Goal: Task Accomplishment & Management: Use online tool/utility

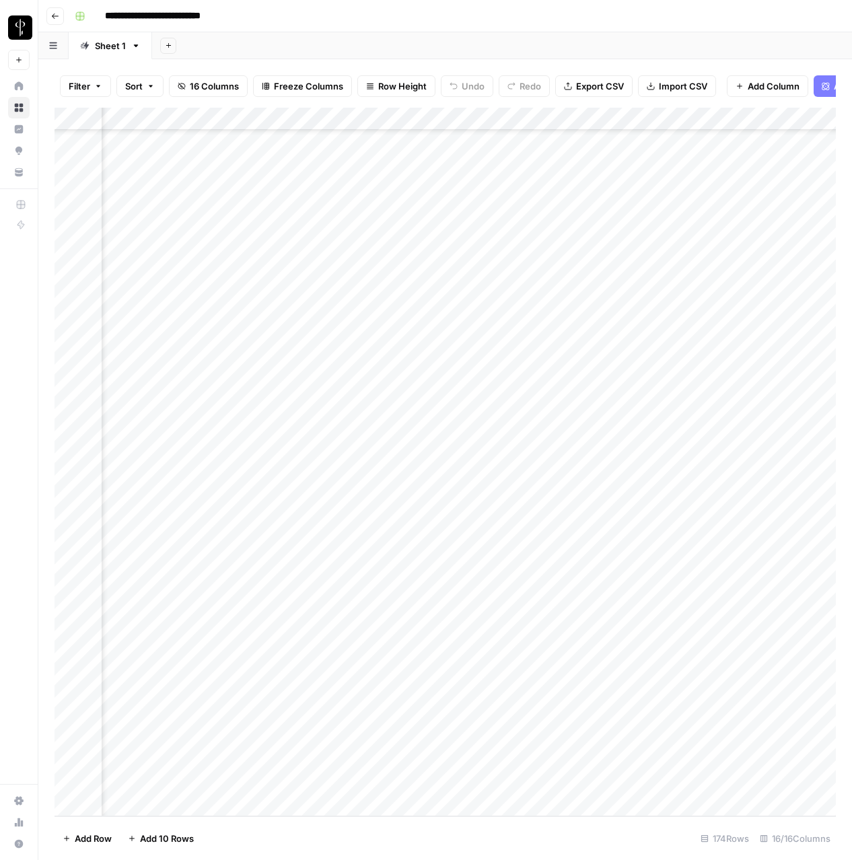
scroll to position [3315, 535]
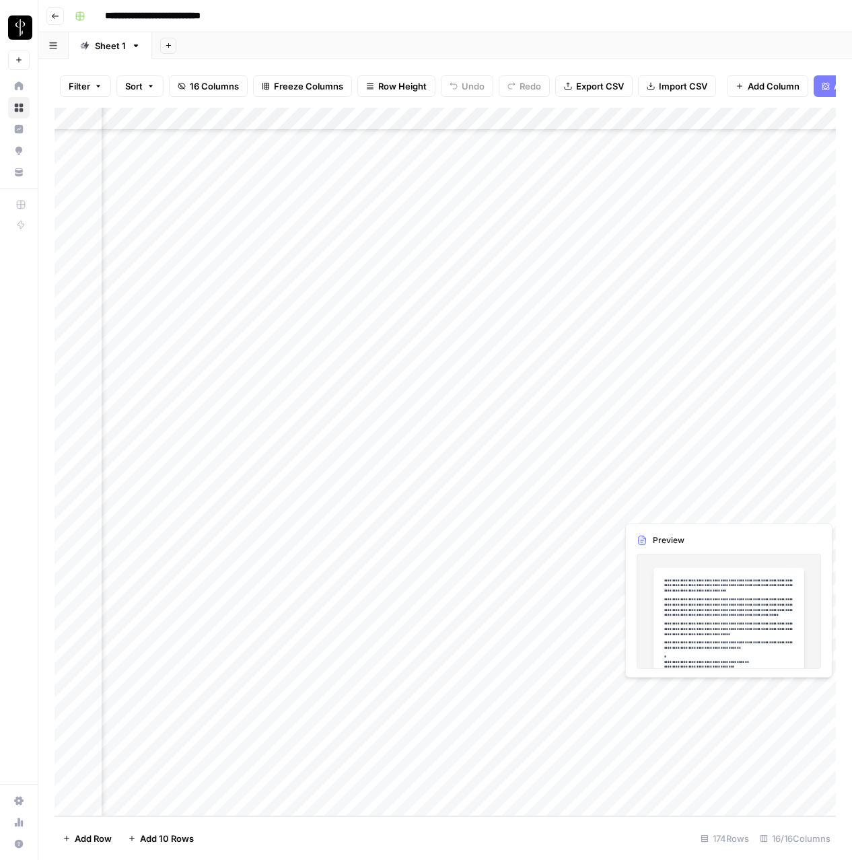
click at [753, 509] on div "Add Column" at bounding box center [444, 462] width 781 height 708
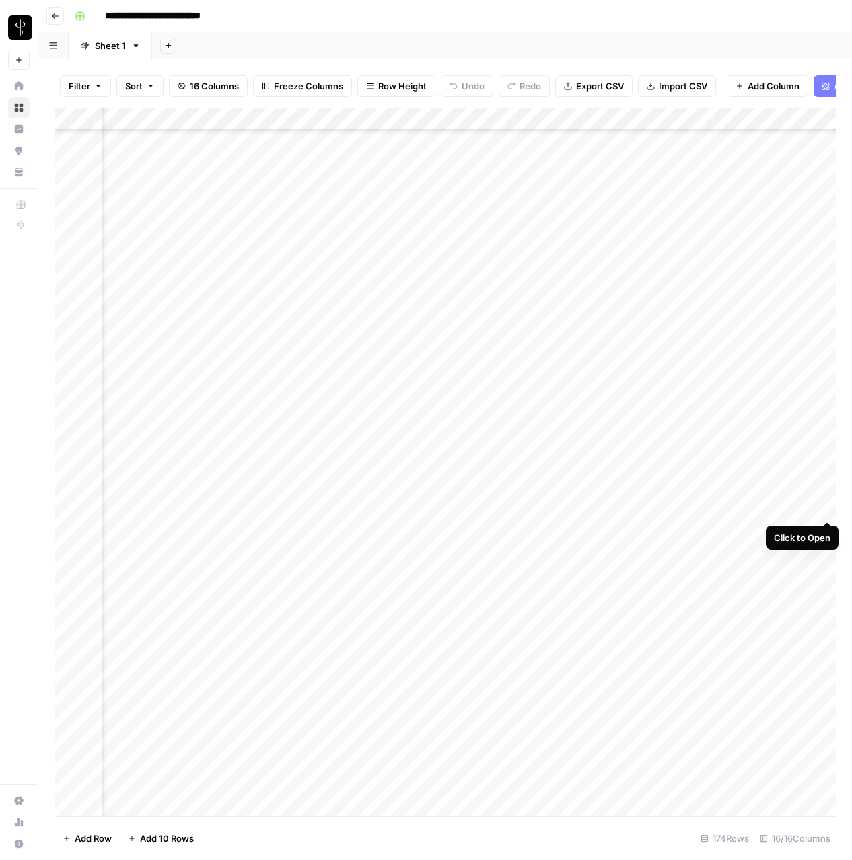
click at [827, 510] on div "Add Column" at bounding box center [444, 462] width 781 height 708
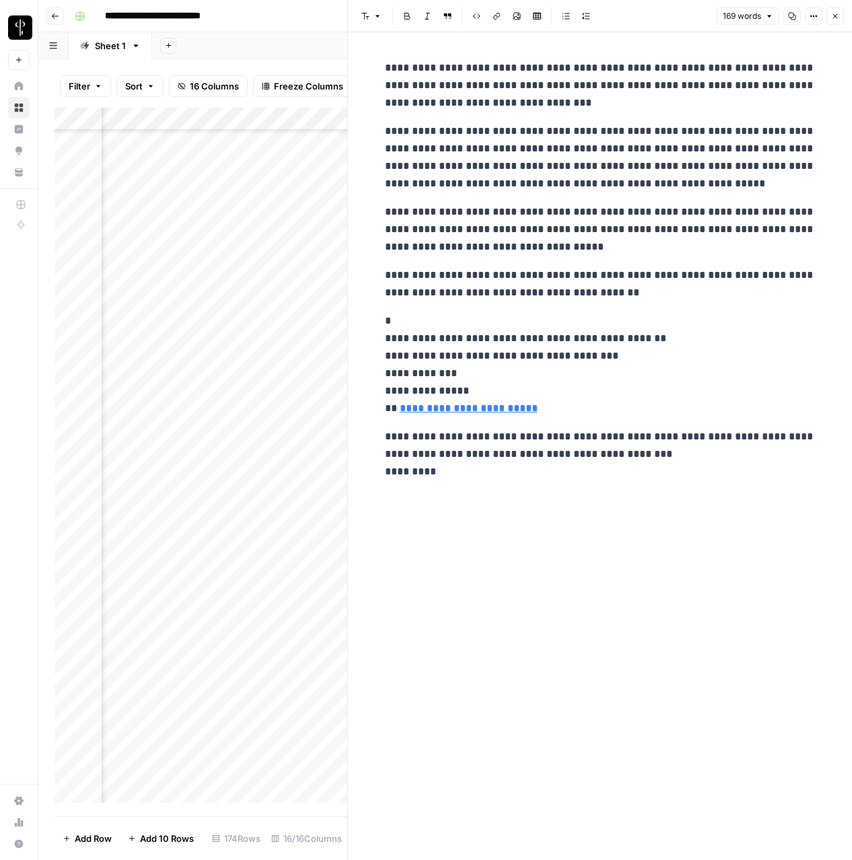
click at [833, 15] on icon "button" at bounding box center [835, 16] width 8 height 8
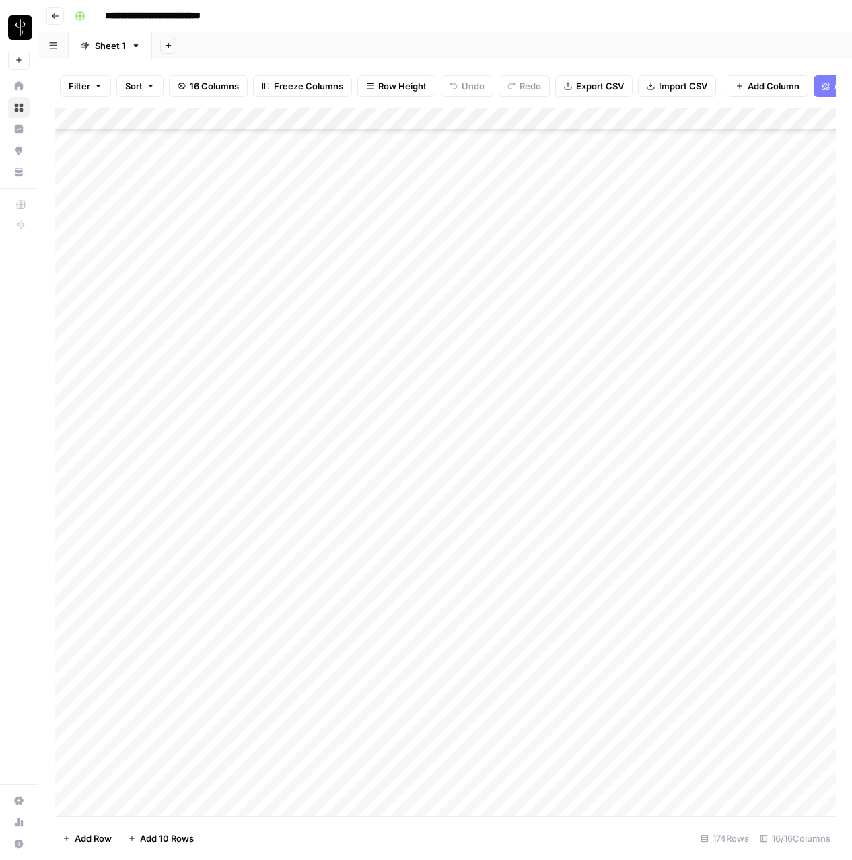
scroll to position [3315, 0]
click at [69, 531] on div "Add Column" at bounding box center [444, 462] width 781 height 708
click at [64, 781] on div "Add Column" at bounding box center [444, 462] width 781 height 708
click at [744, 119] on div "Add Column" at bounding box center [444, 462] width 781 height 708
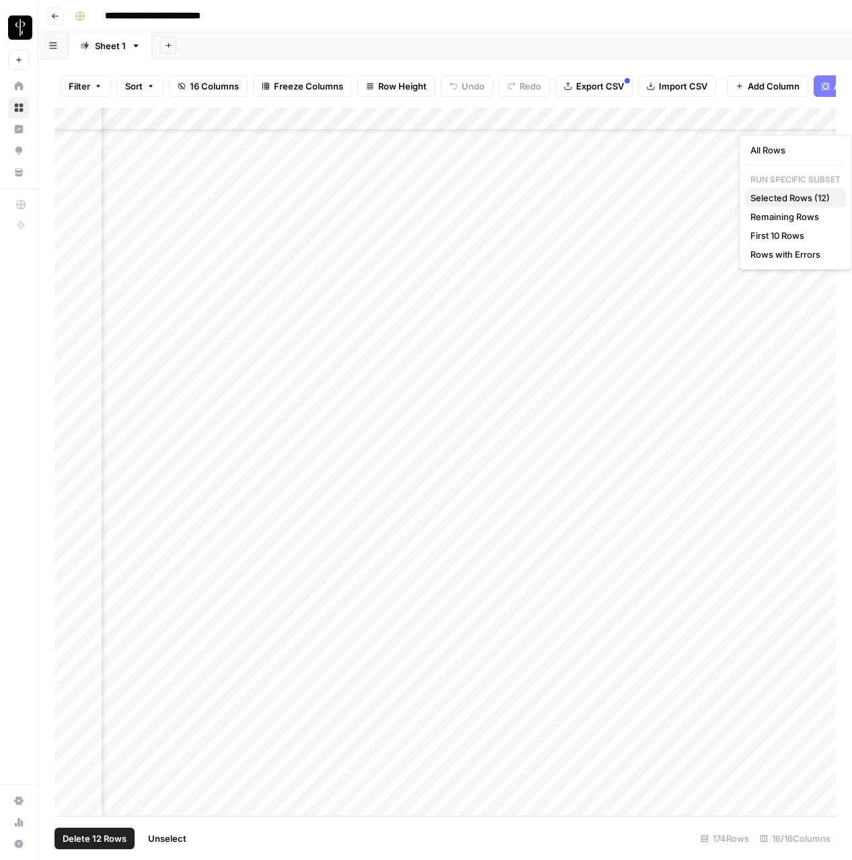
click at [762, 201] on span "Selected Rows (12)" at bounding box center [792, 197] width 85 height 13
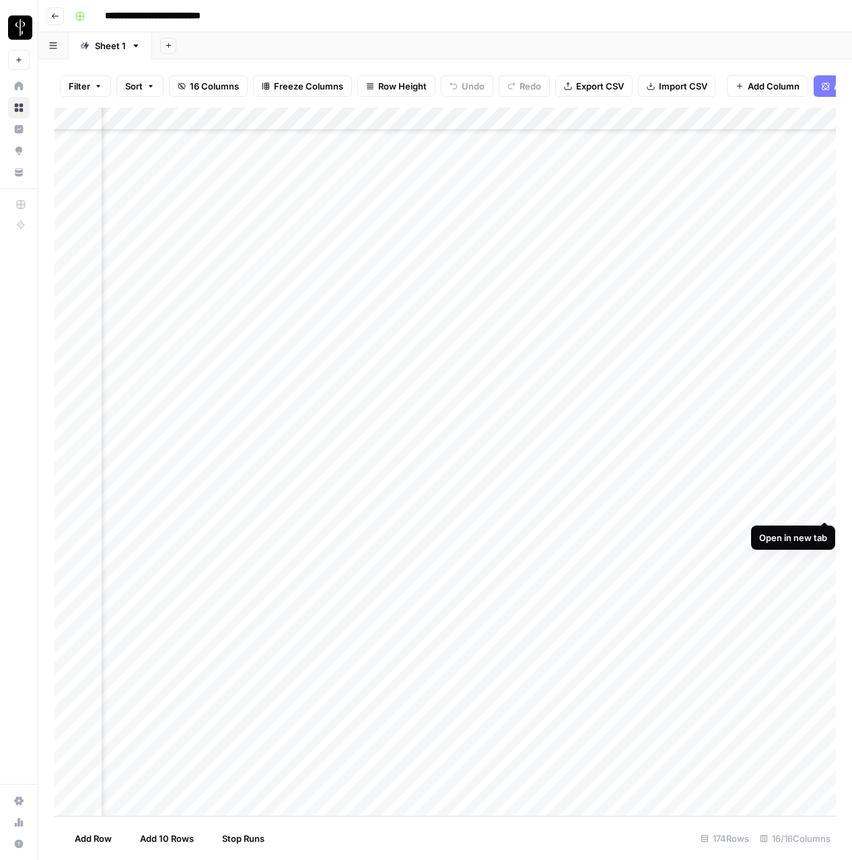
click at [824, 505] on div "Add Column" at bounding box center [444, 462] width 781 height 708
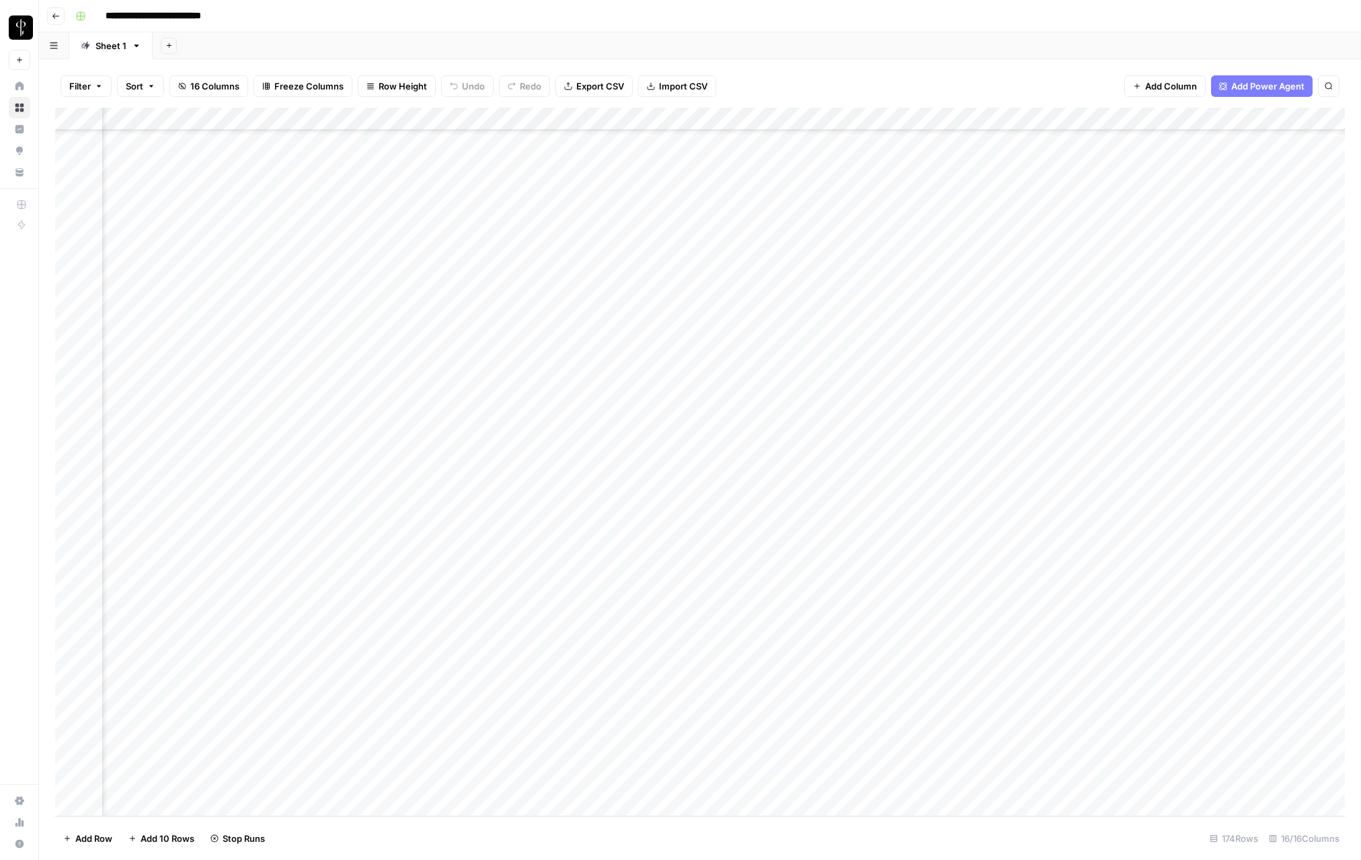
scroll to position [3315, 359]
click at [851, 555] on div "Add Column" at bounding box center [699, 462] width 1291 height 708
click at [851, 576] on div "Add Column" at bounding box center [699, 462] width 1291 height 708
click at [851, 579] on div "Add Column" at bounding box center [699, 462] width 1291 height 708
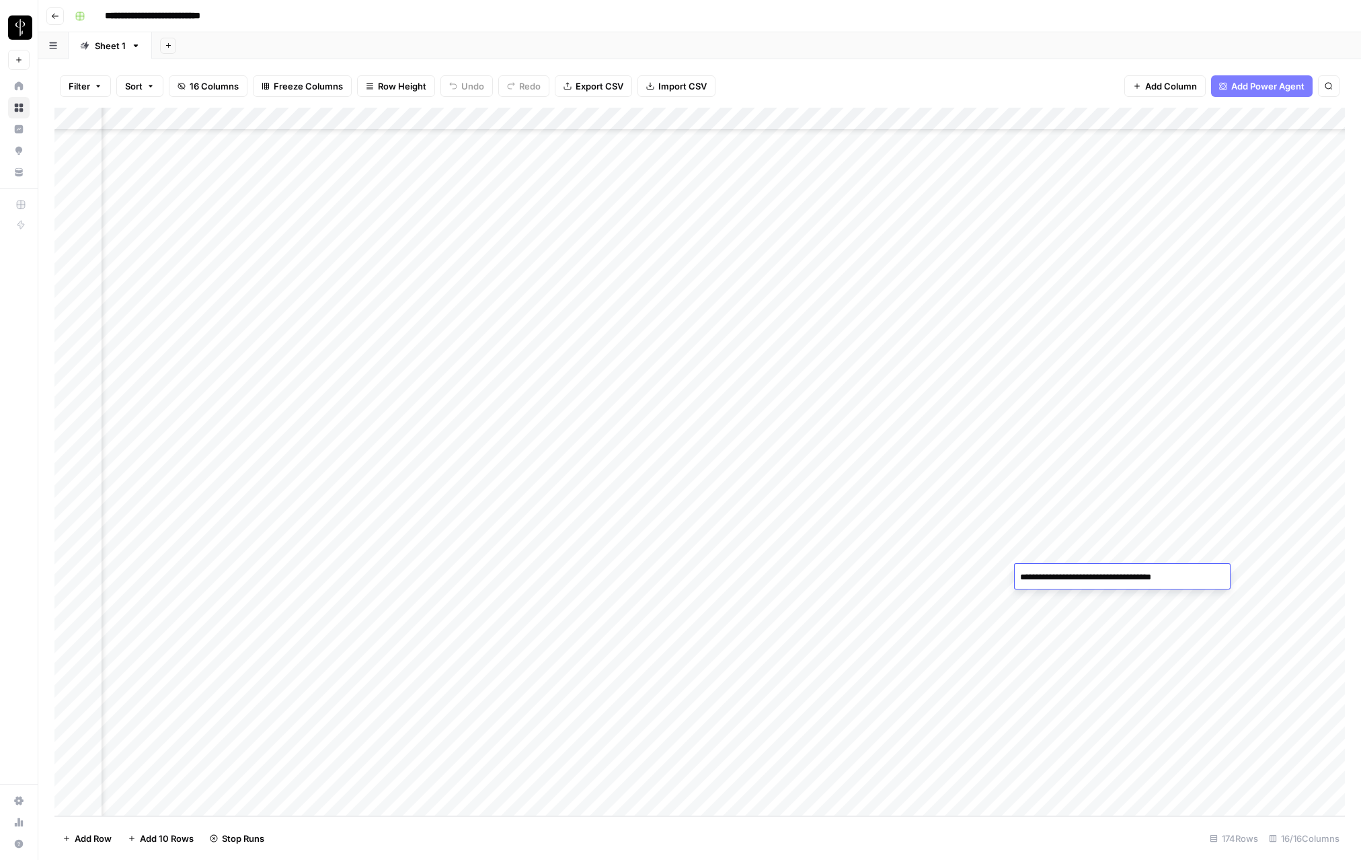
type textarea "**********"
click at [851, 527] on div "Add Column" at bounding box center [699, 462] width 1291 height 708
click at [851, 543] on div "Add Column" at bounding box center [699, 462] width 1291 height 708
click at [851, 532] on div "Add Column" at bounding box center [699, 462] width 1291 height 708
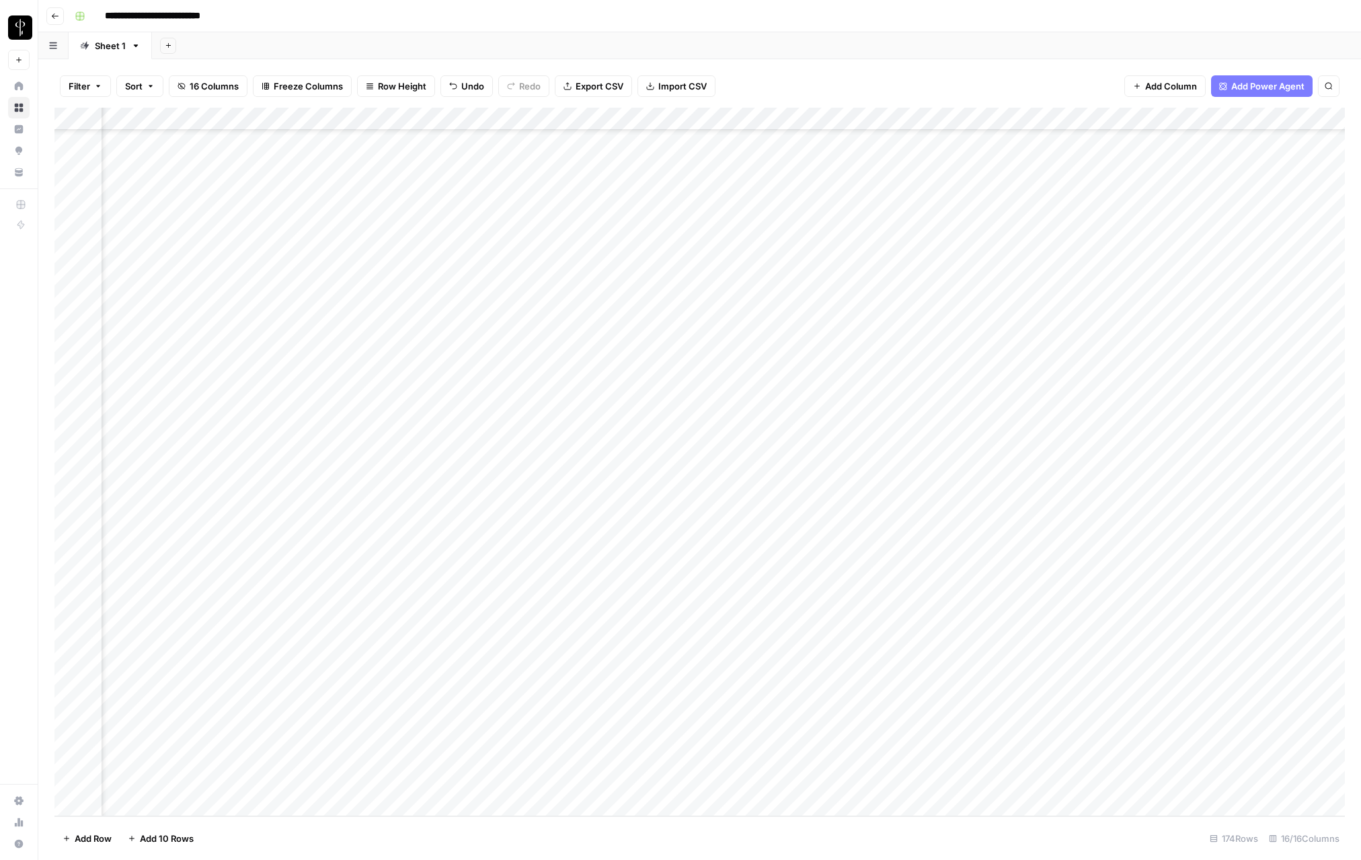
click at [851, 532] on div "Add Column" at bounding box center [699, 462] width 1291 height 708
click at [851, 530] on div "Add Column" at bounding box center [699, 462] width 1291 height 708
click at [851, 532] on div "Add Column" at bounding box center [699, 462] width 1291 height 708
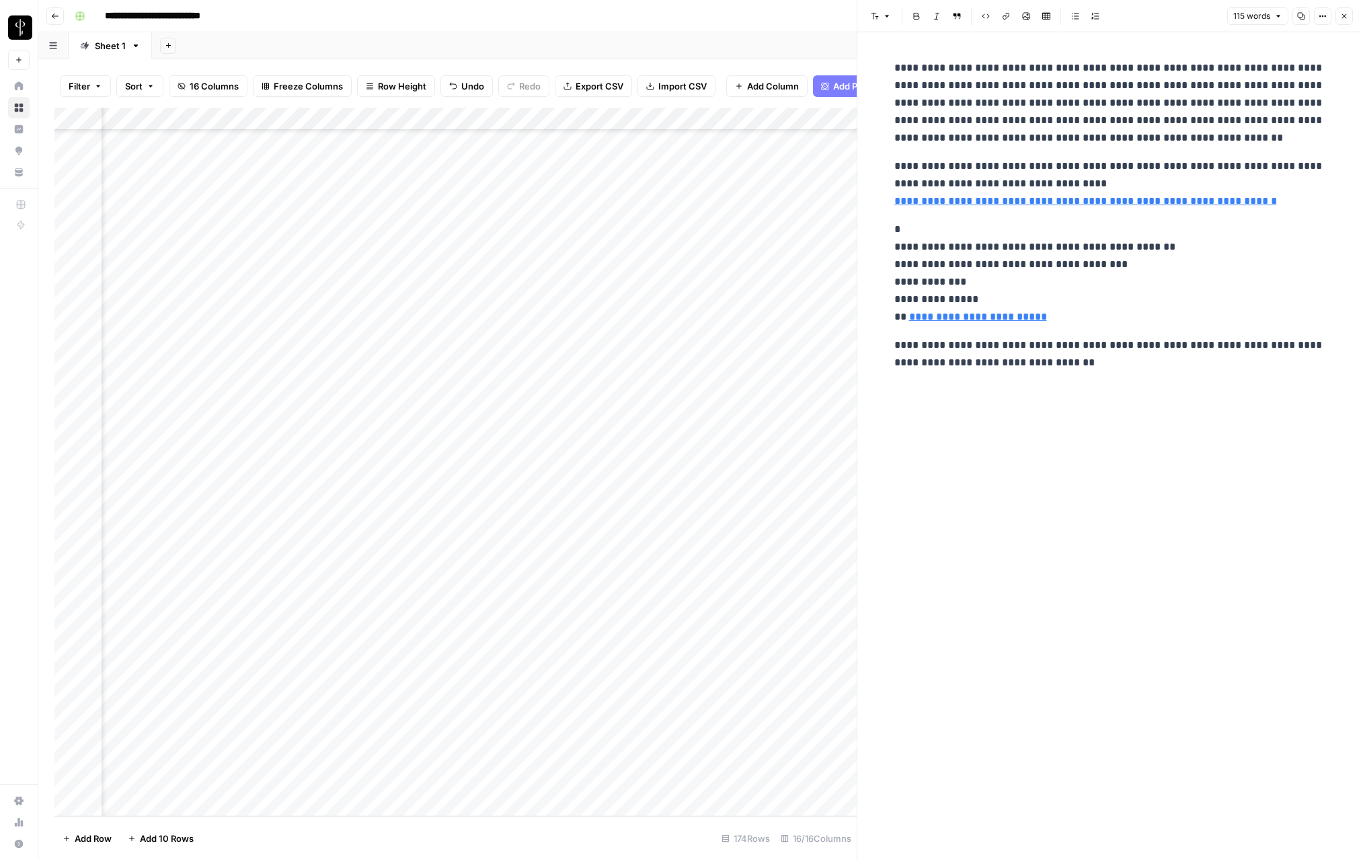
click at [851, 20] on icon "button" at bounding box center [1345, 16] width 8 height 8
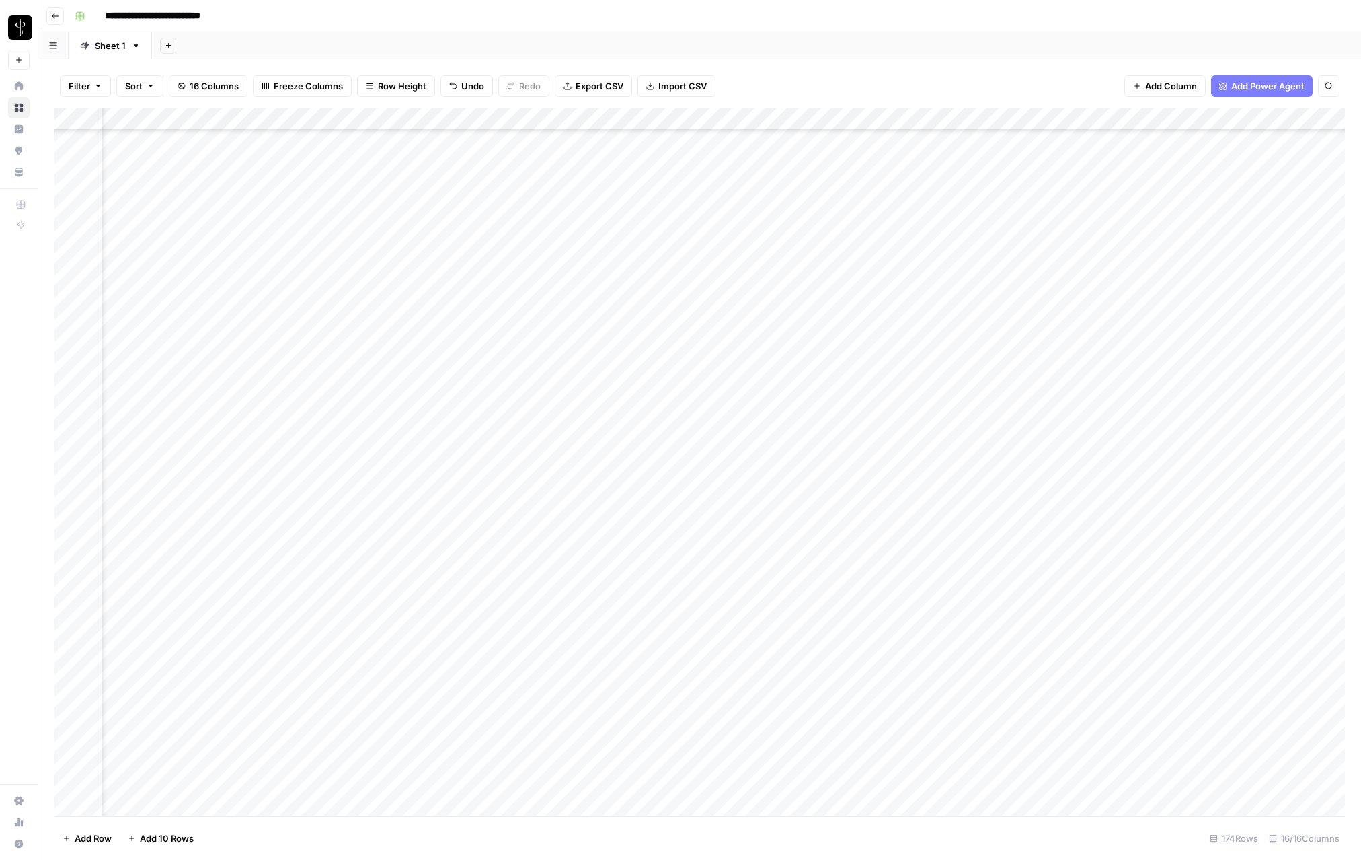
click at [851, 523] on div "Add Column" at bounding box center [699, 462] width 1291 height 708
click at [851, 528] on div "Add Column" at bounding box center [699, 462] width 1291 height 708
type textarea "**********"
click at [851, 550] on div "Add Column" at bounding box center [699, 462] width 1291 height 708
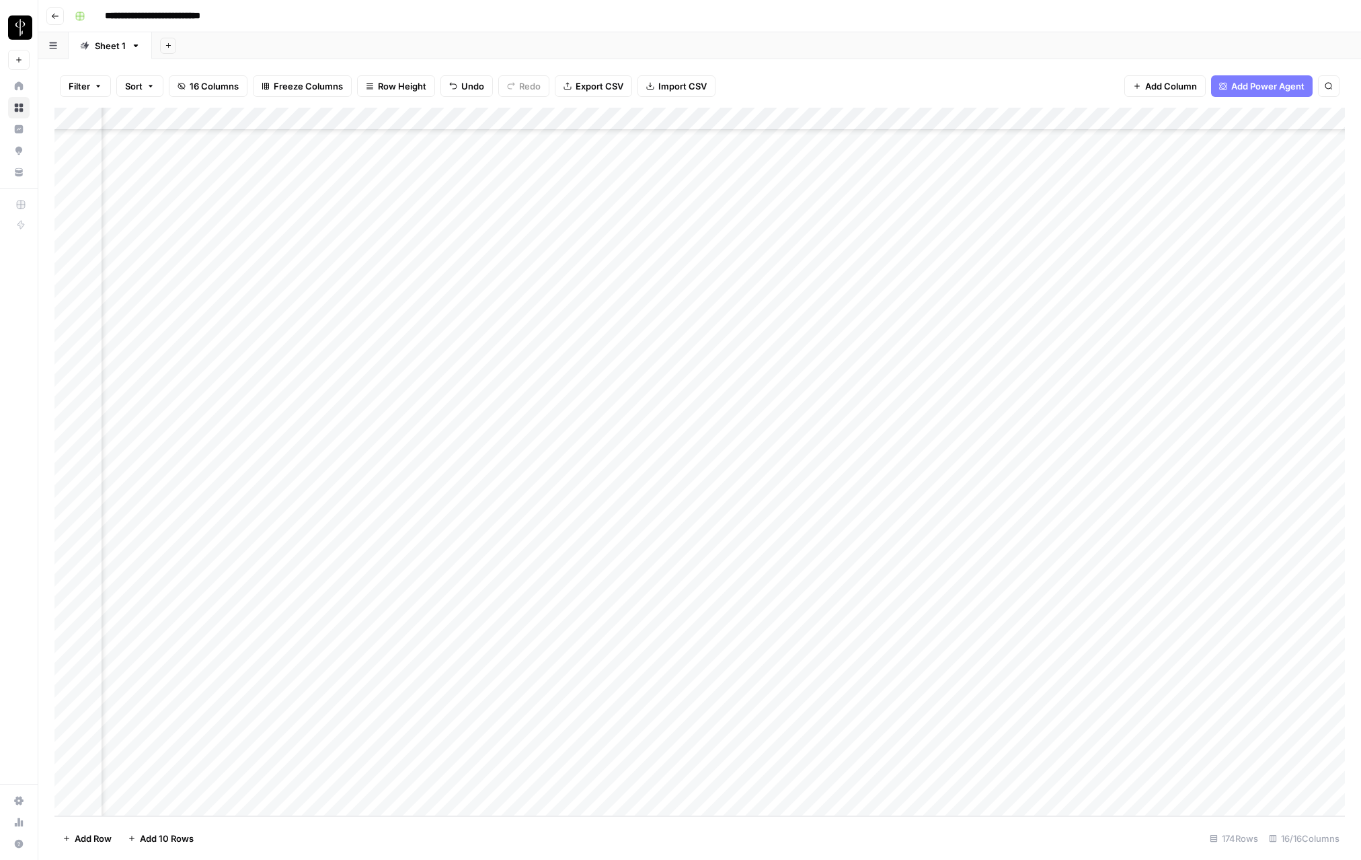
click at [851, 548] on div "Add Column" at bounding box center [699, 462] width 1291 height 708
type textarea "**********"
click at [851, 595] on div "Add Column" at bounding box center [699, 462] width 1291 height 708
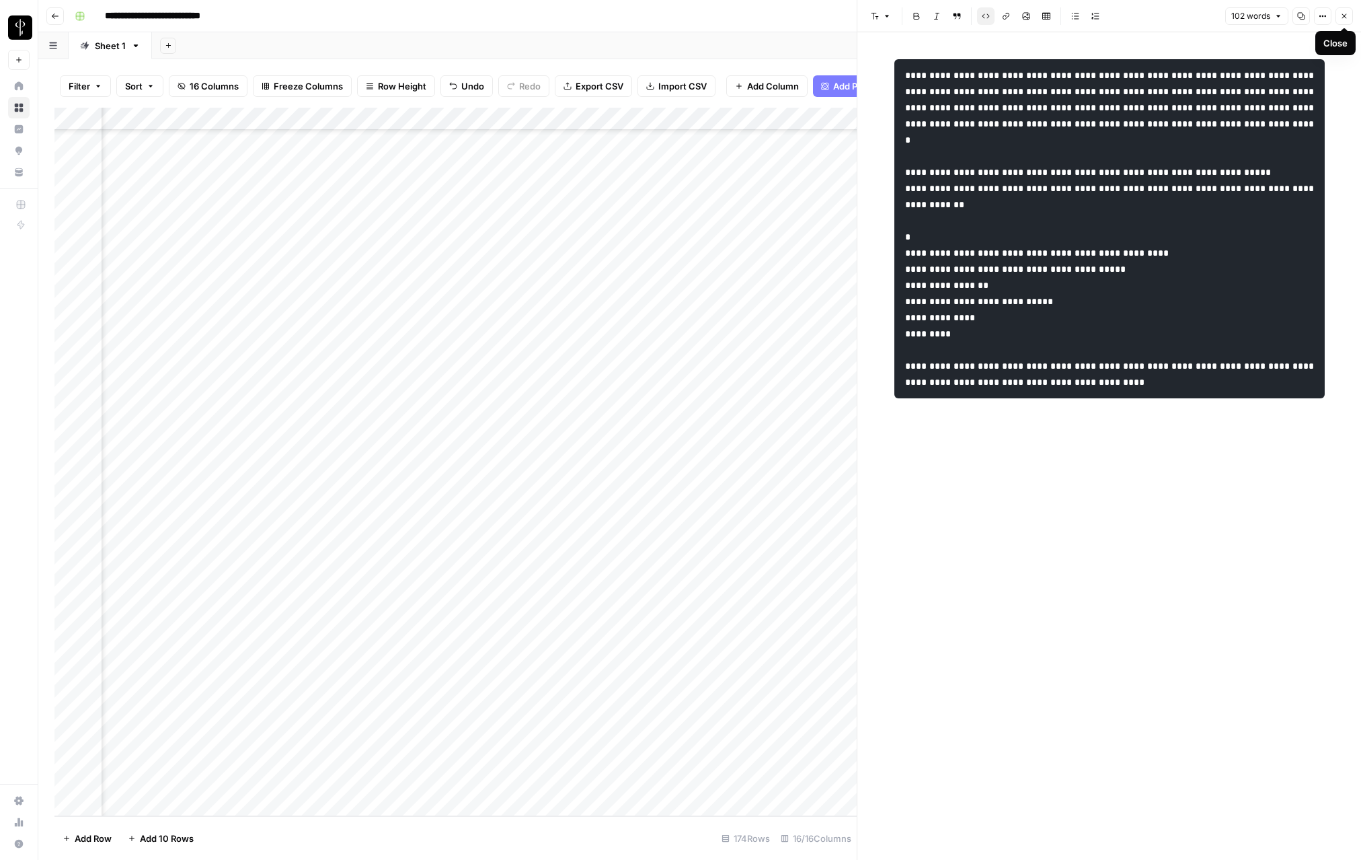
click at [851, 13] on icon "button" at bounding box center [1345, 16] width 8 height 8
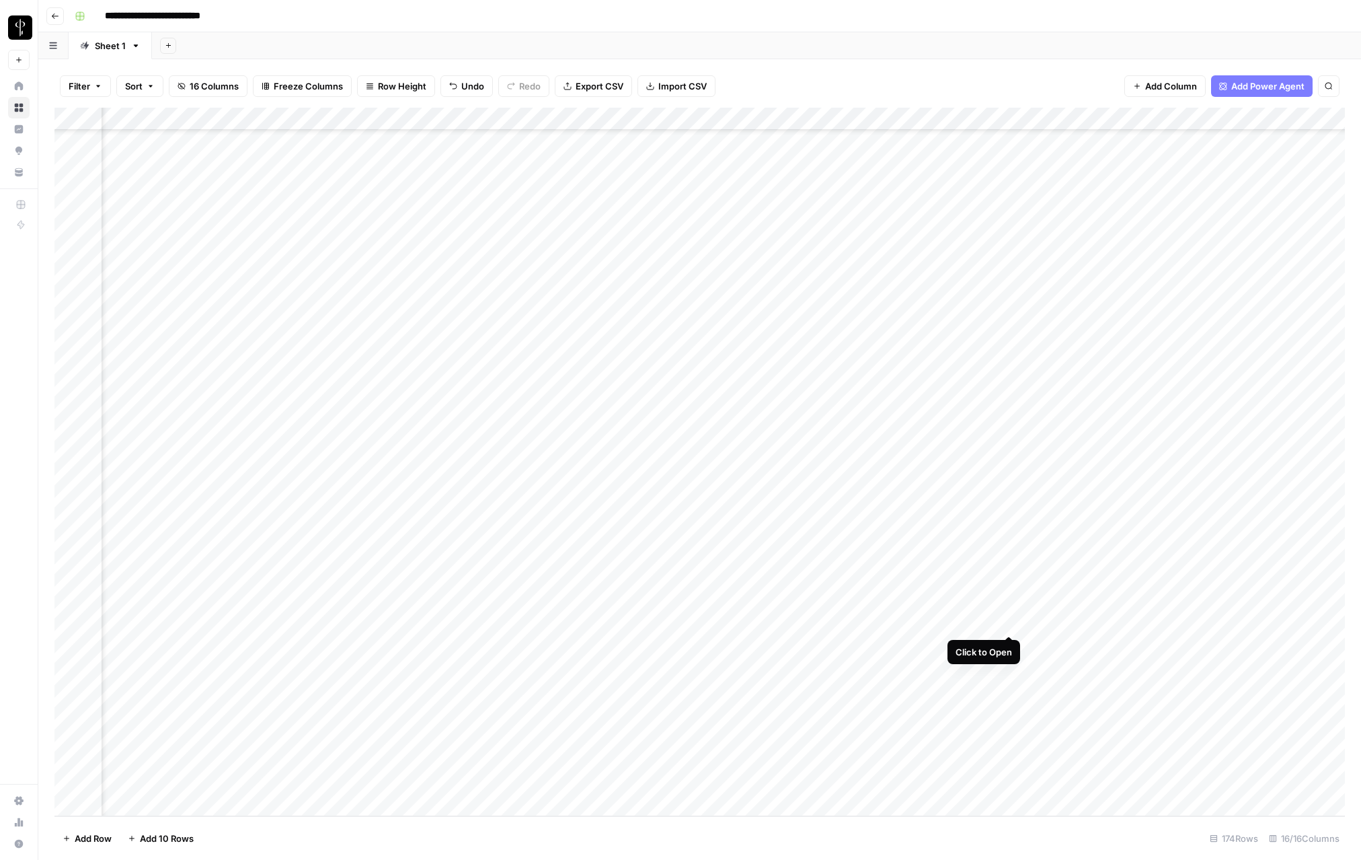
click at [851, 621] on div "Add Column" at bounding box center [699, 462] width 1291 height 708
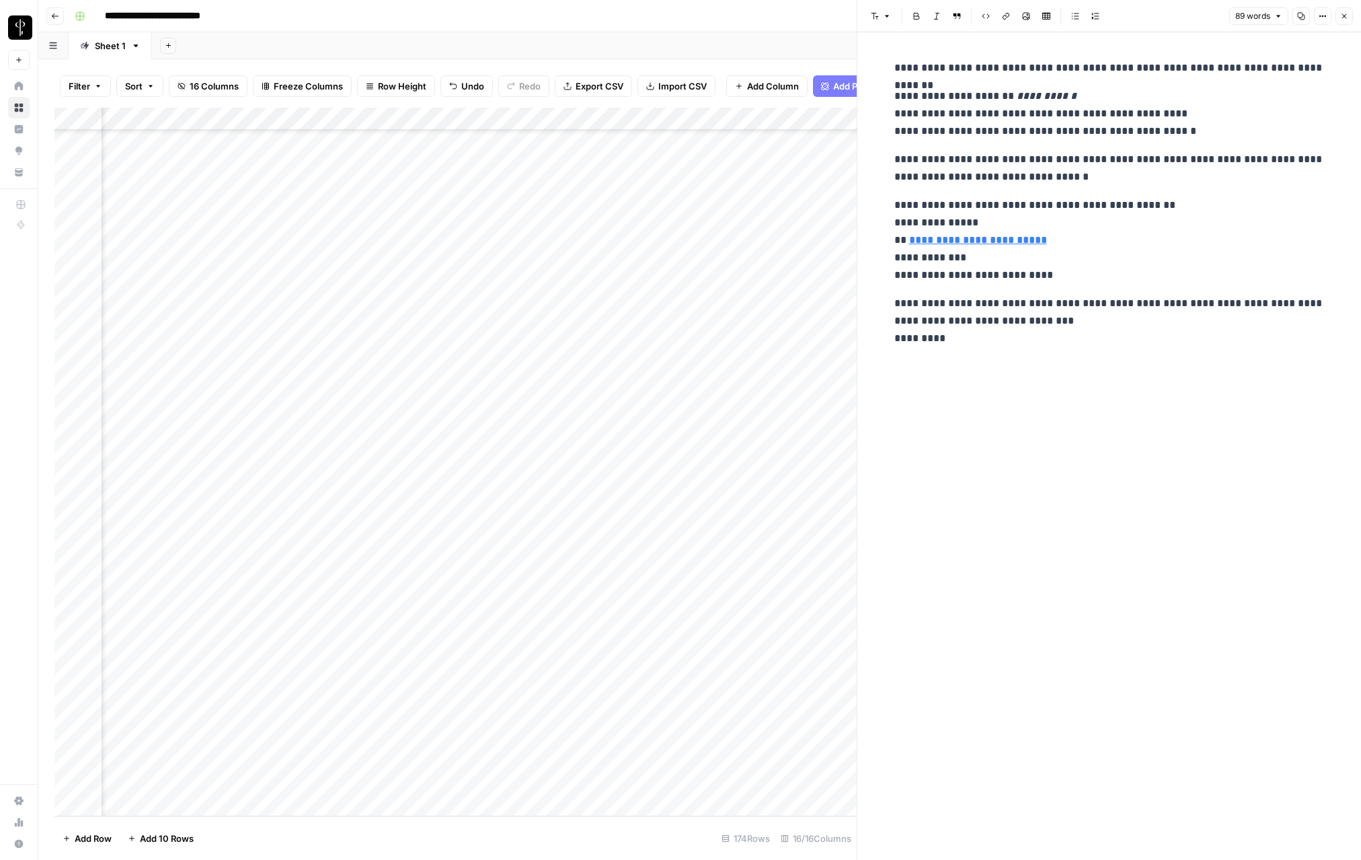
click at [851, 19] on button "Close" at bounding box center [1344, 15] width 17 height 17
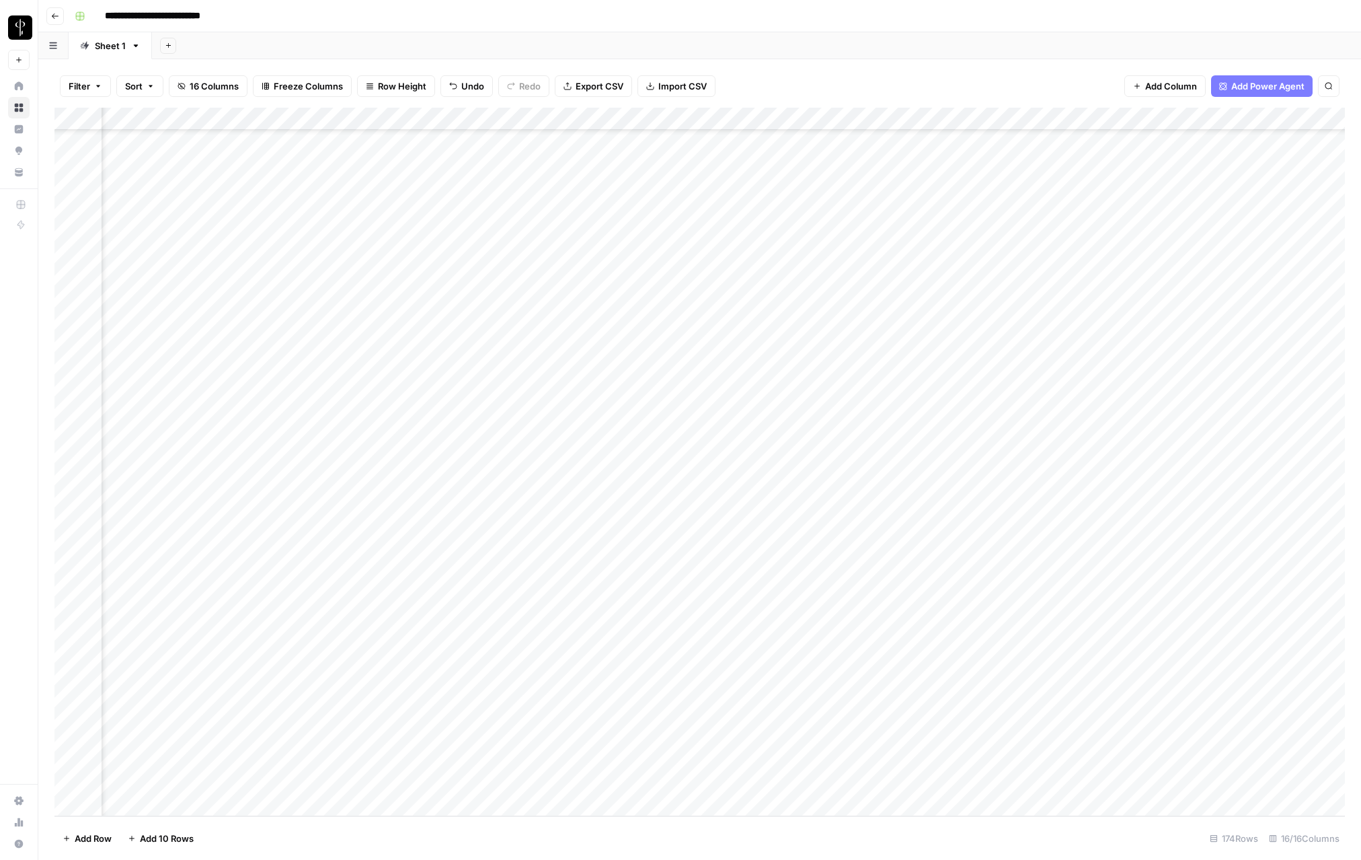
click at [851, 601] on div "Add Column" at bounding box center [699, 462] width 1291 height 708
type textarea "**********"
click at [851, 620] on div "Add Column" at bounding box center [699, 462] width 1291 height 708
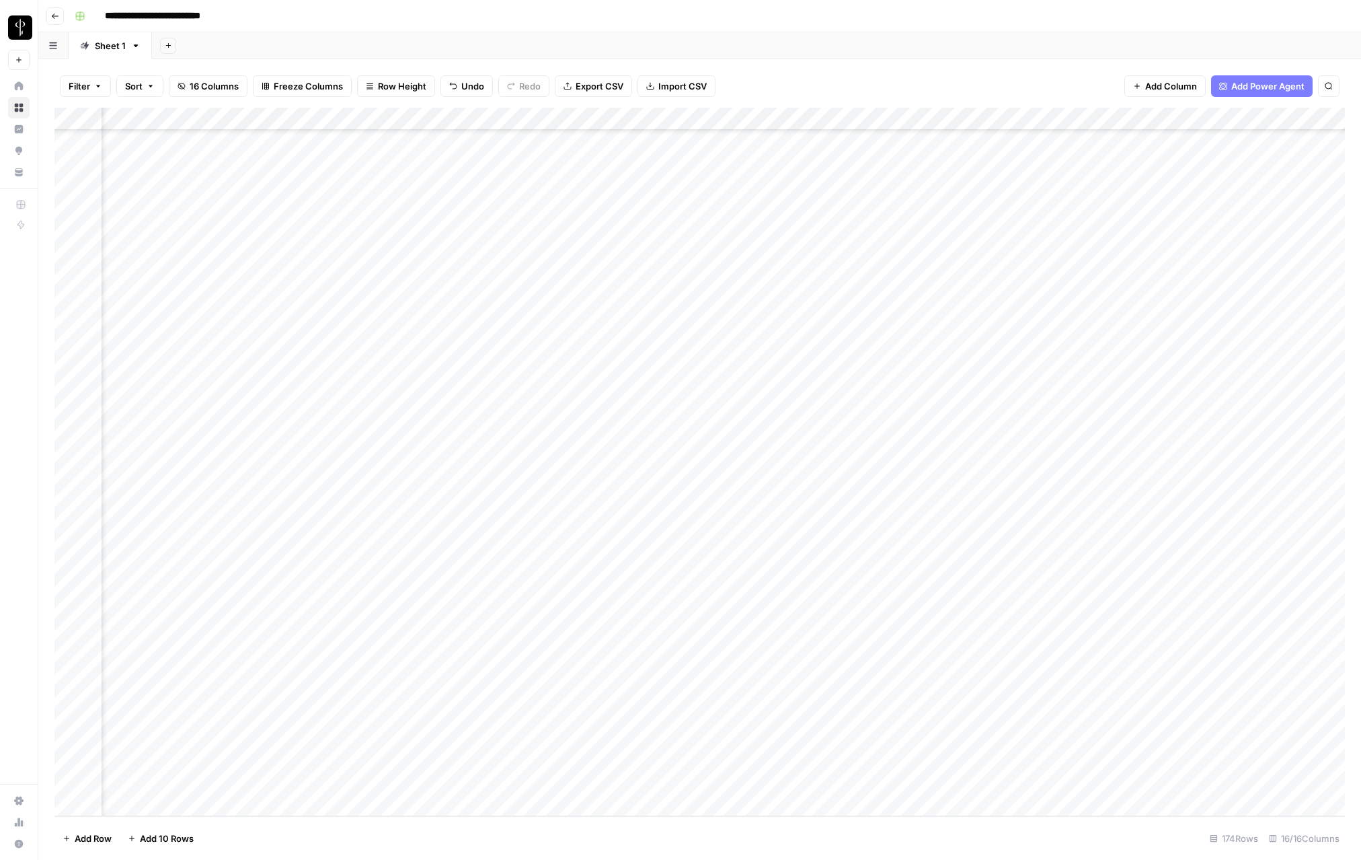
click at [851, 617] on div "Add Column" at bounding box center [699, 462] width 1291 height 708
type textarea "****"
click at [851, 644] on div "Add Column" at bounding box center [699, 462] width 1291 height 708
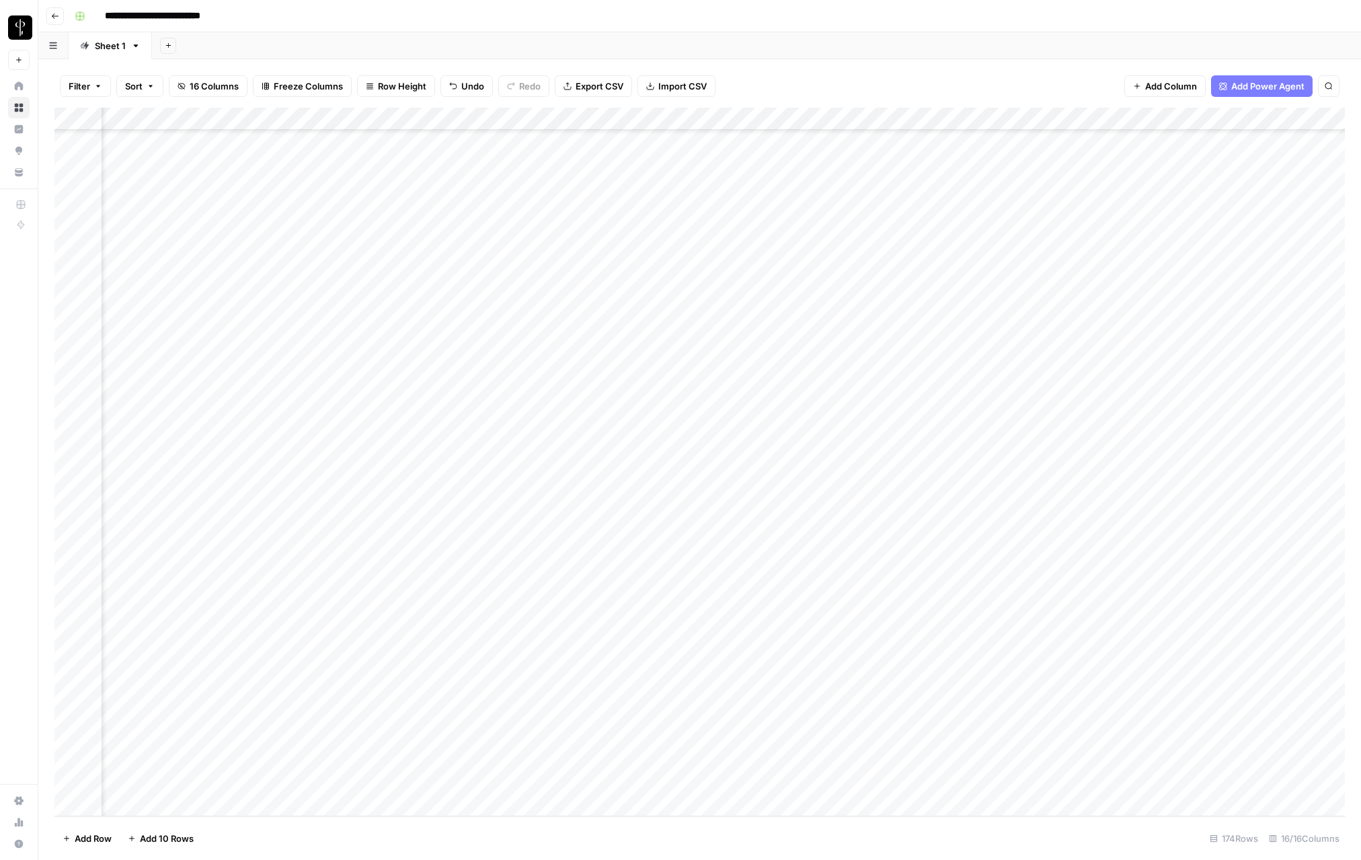
click at [851, 650] on div "Add Column" at bounding box center [699, 462] width 1291 height 708
type textarea "**********"
click at [851, 665] on div "Add Column" at bounding box center [699, 462] width 1291 height 708
click at [851, 662] on div "Add Column" at bounding box center [699, 462] width 1291 height 708
type textarea "*"
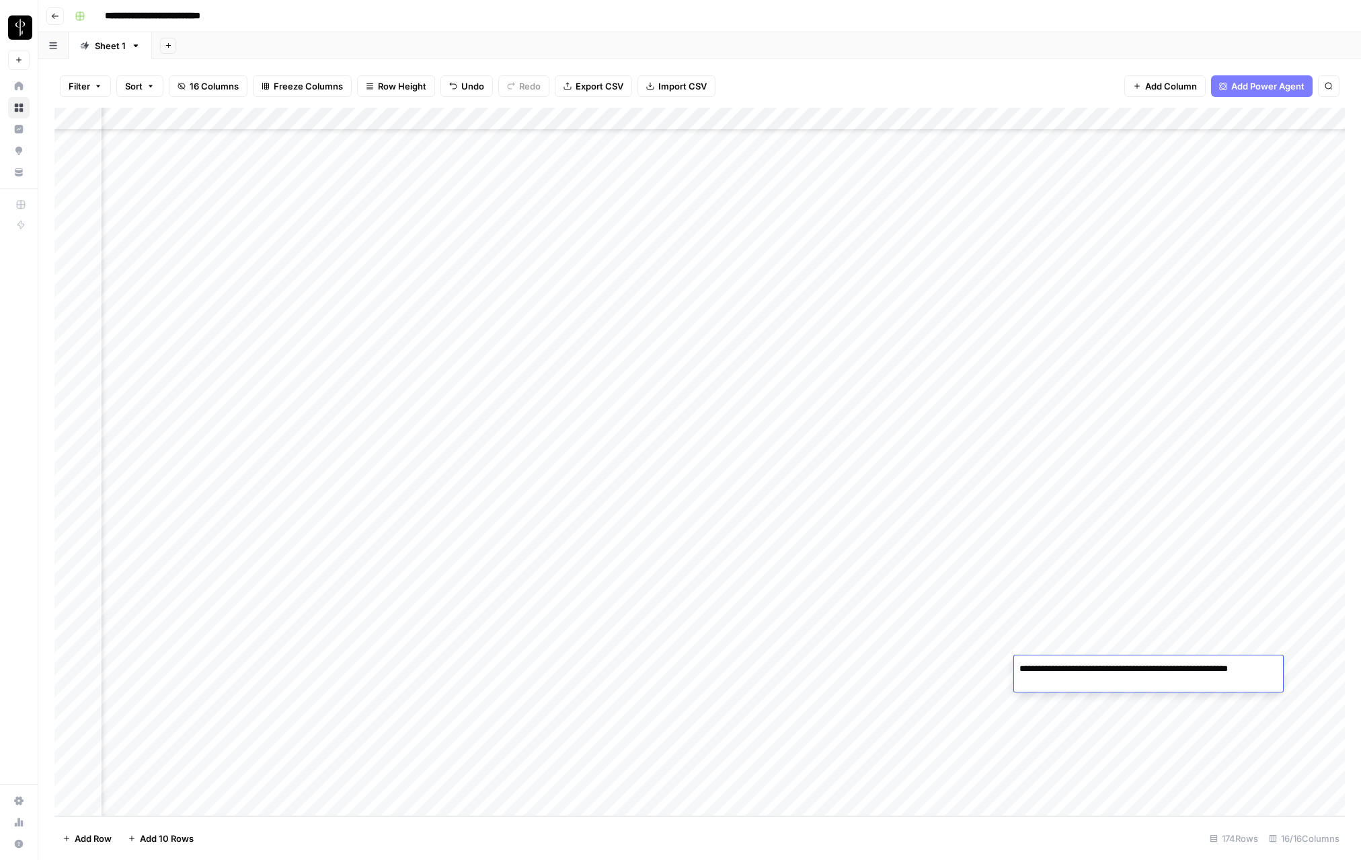
type textarea "**********"
click at [851, 691] on div "Add Column" at bounding box center [699, 462] width 1291 height 708
click at [851, 712] on div "Add Column" at bounding box center [699, 462] width 1291 height 708
click at [851, 710] on div "Add Column" at bounding box center [699, 462] width 1291 height 708
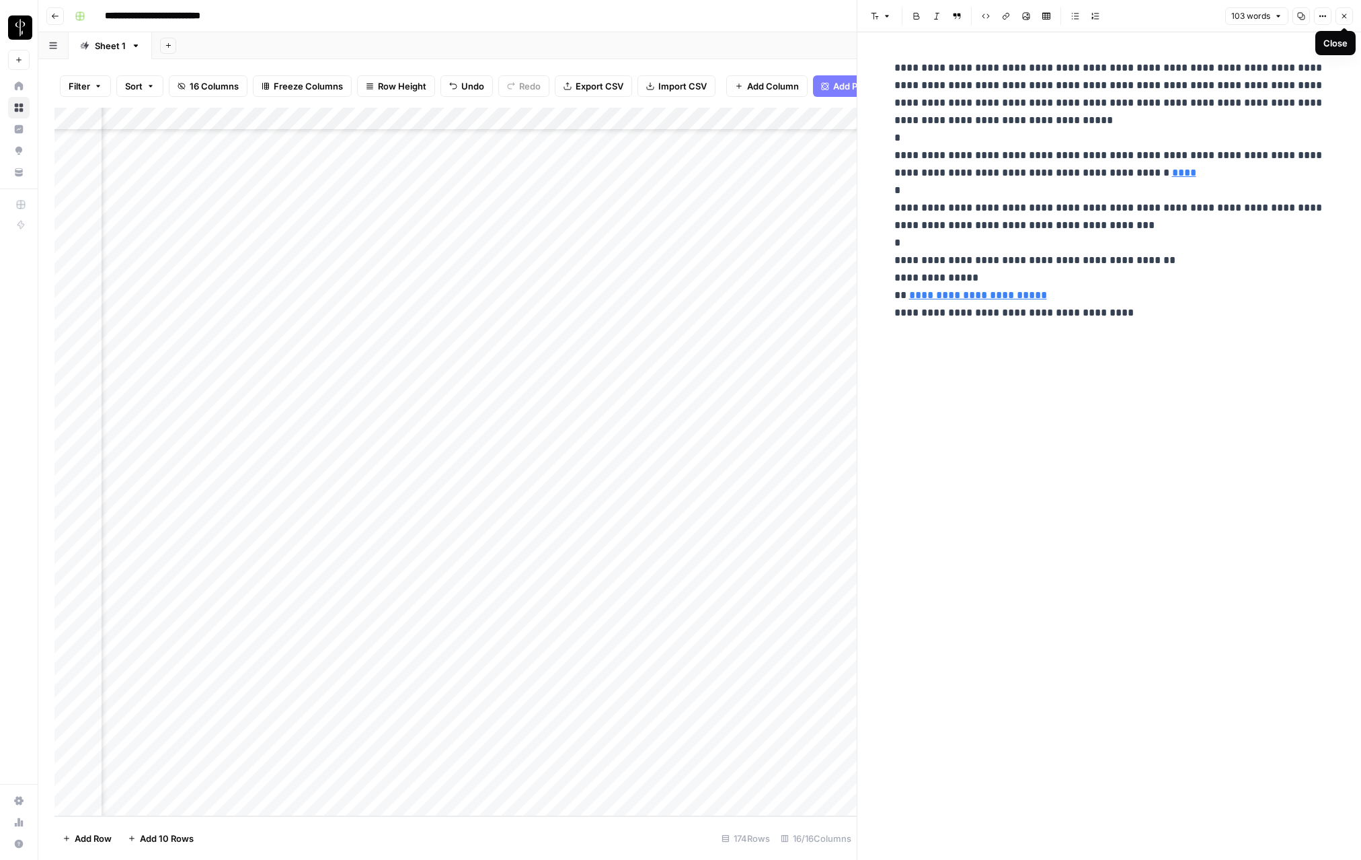
click at [851, 12] on icon "button" at bounding box center [1345, 16] width 8 height 8
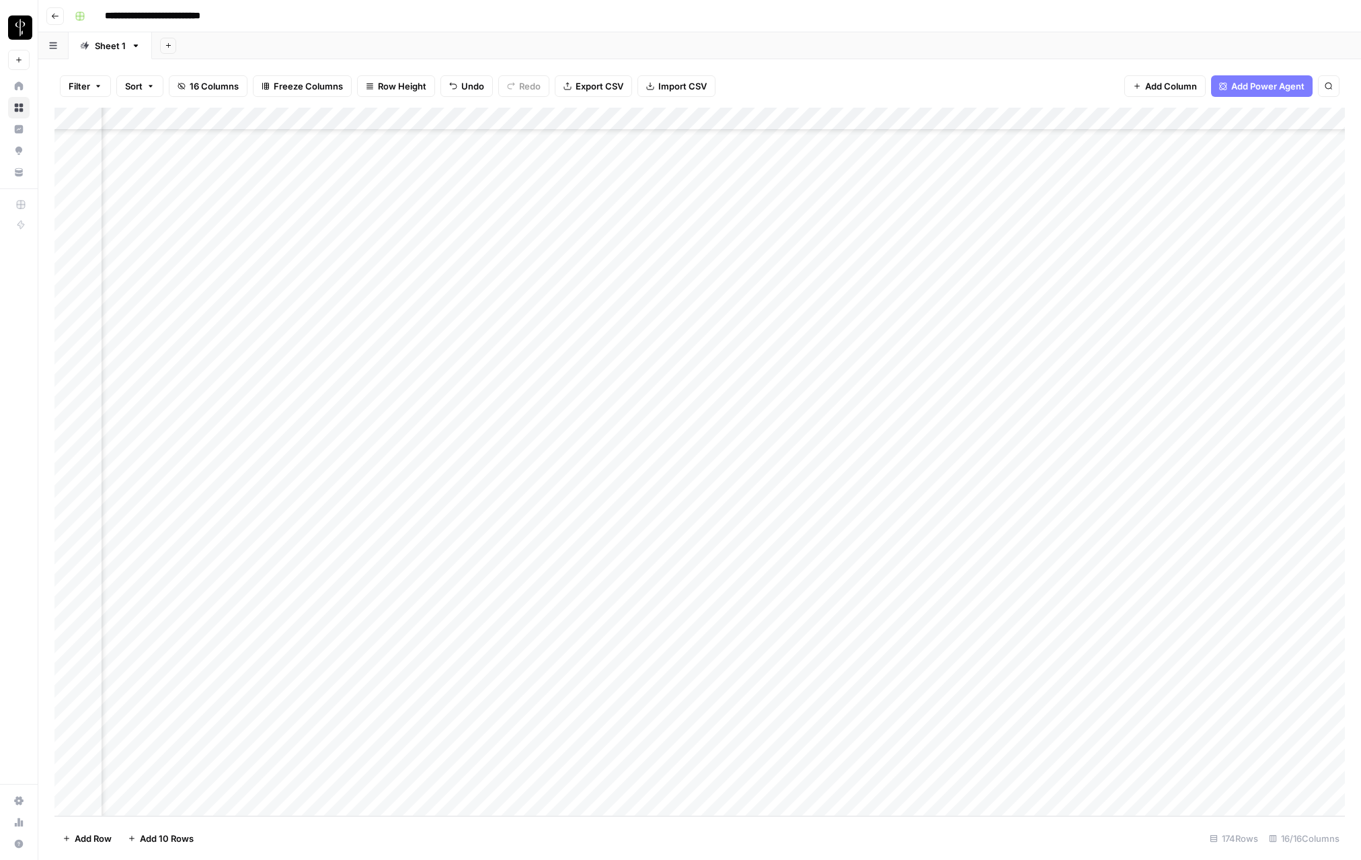
click at [851, 706] on div "Add Column" at bounding box center [699, 462] width 1291 height 708
type textarea "****"
click at [851, 737] on div "Add Column" at bounding box center [699, 462] width 1291 height 708
click at [851, 729] on div "Add Column" at bounding box center [699, 462] width 1291 height 708
type textarea "**********"
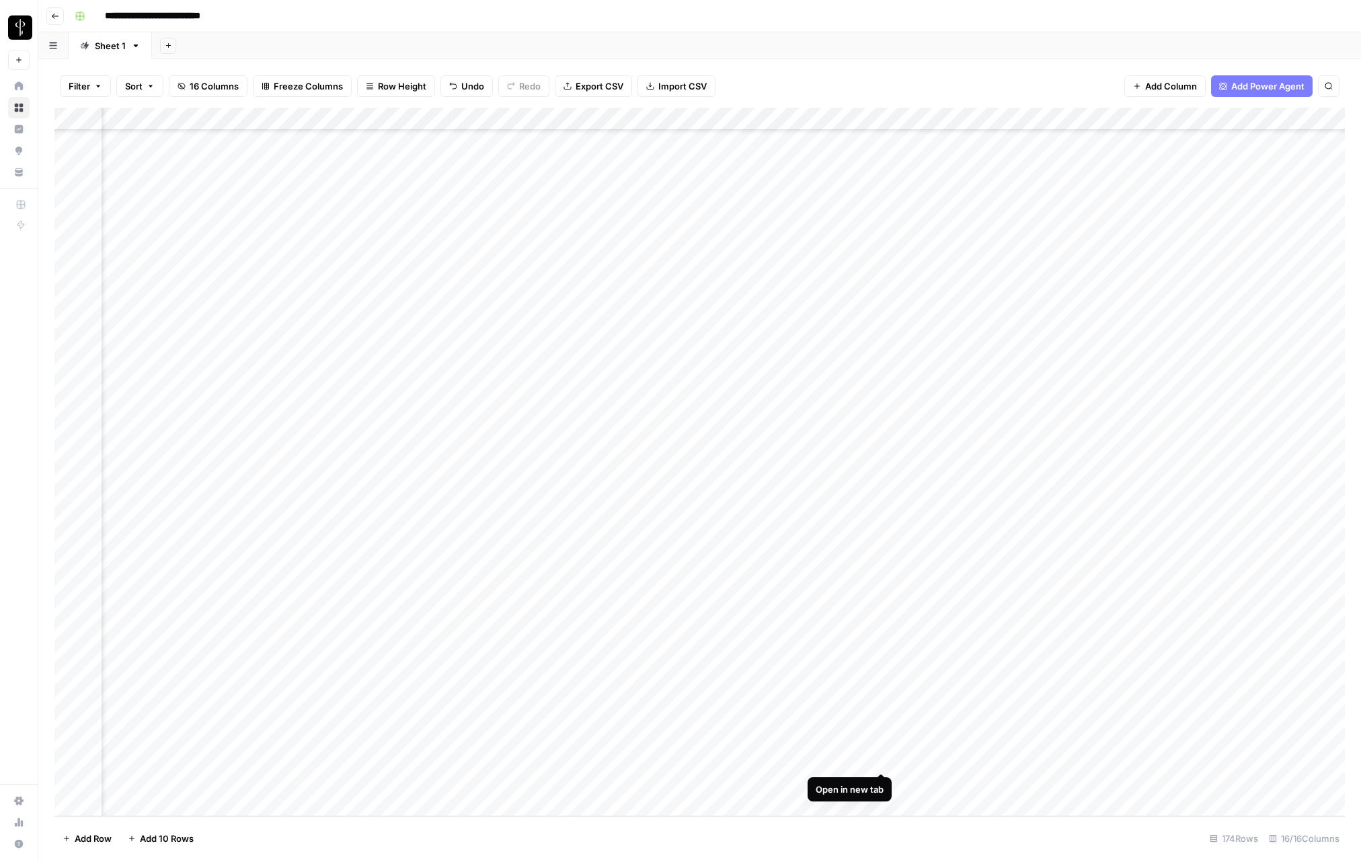
click at [851, 760] on div "Add Column" at bounding box center [699, 462] width 1291 height 708
click at [851, 774] on div "Add Column" at bounding box center [699, 462] width 1291 height 708
type textarea "****"
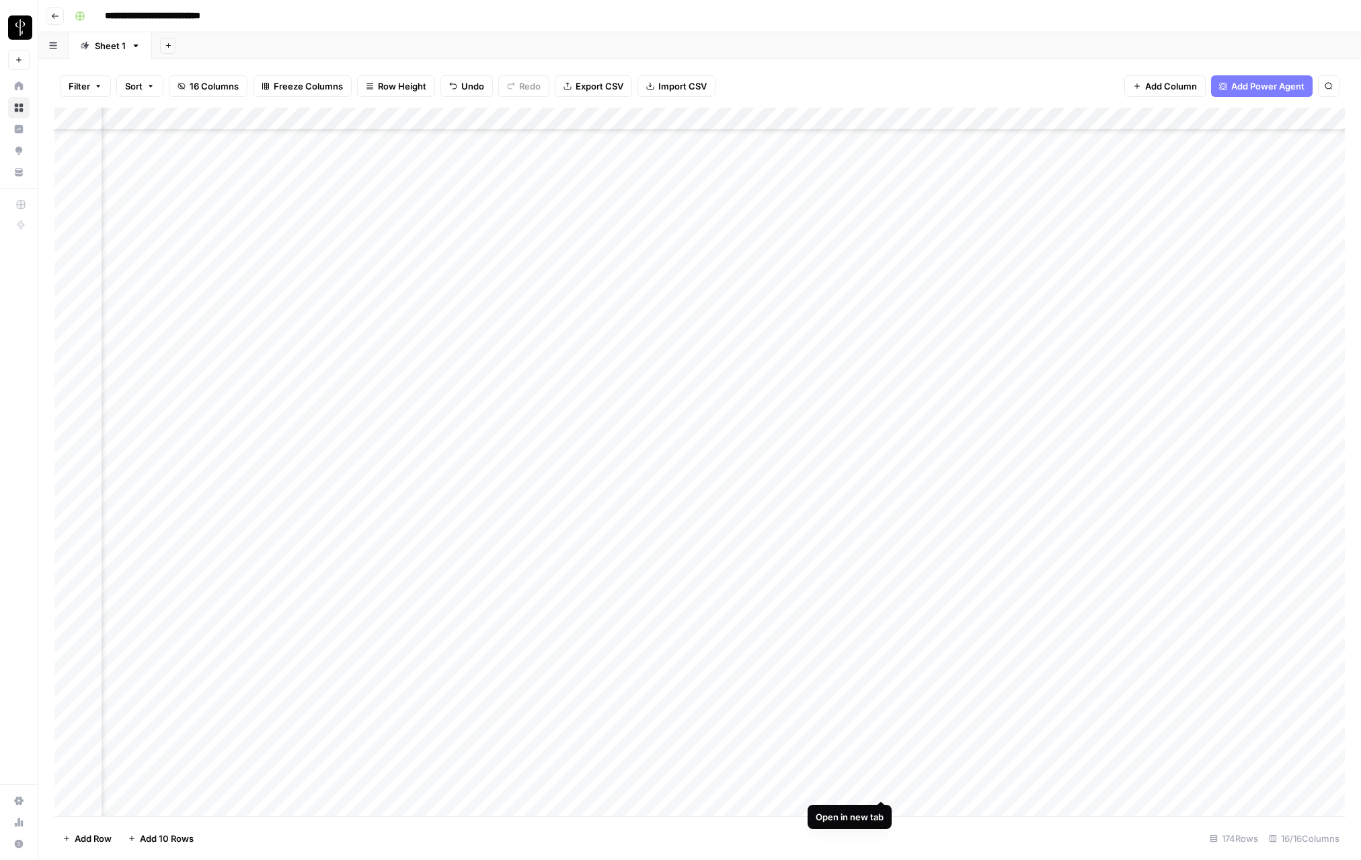
click at [851, 786] on div "Add Column" at bounding box center [699, 462] width 1291 height 708
click at [851, 793] on div "Add Column" at bounding box center [699, 462] width 1291 height 708
type textarea "**********"
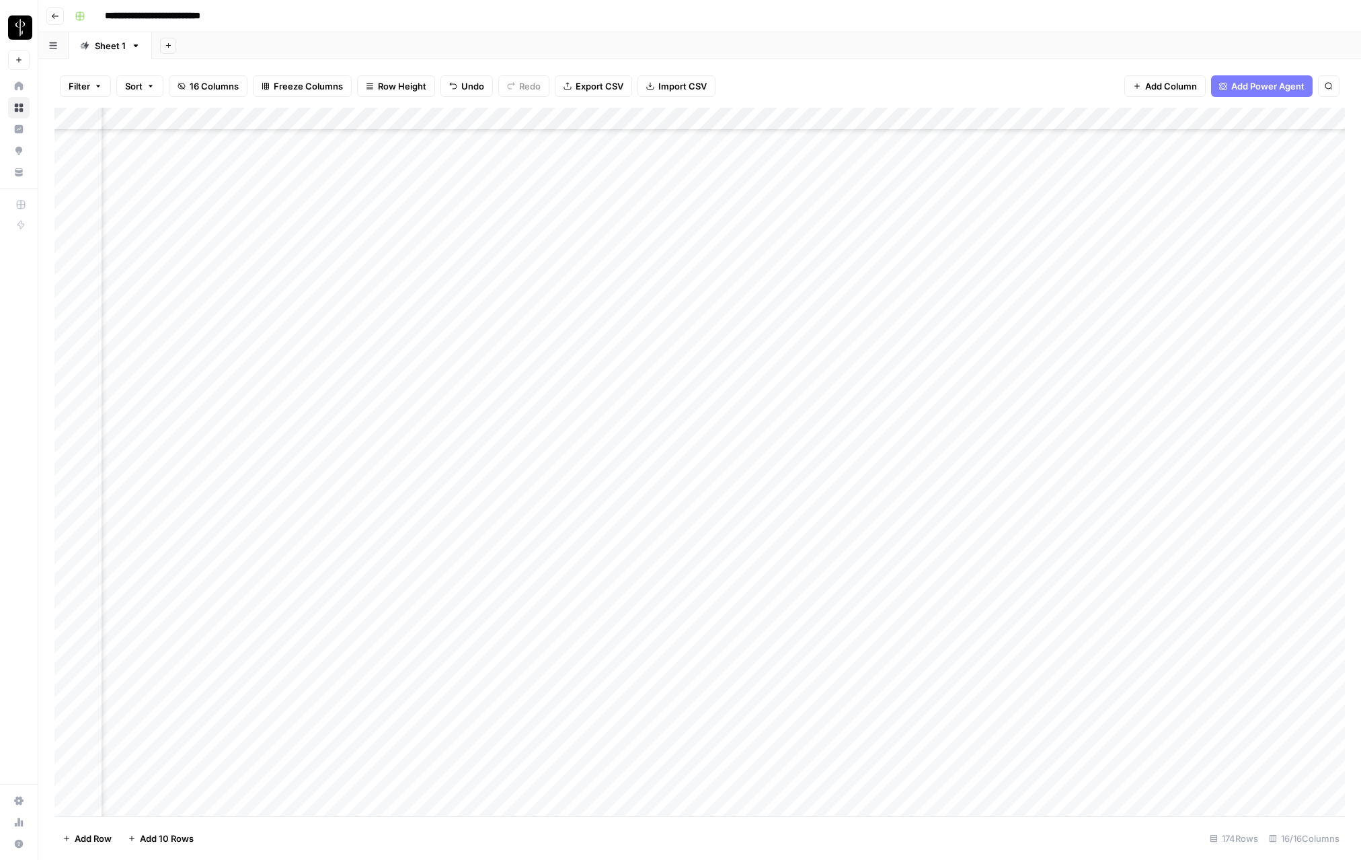
click at [480, 778] on div "Add Column" at bounding box center [699, 462] width 1291 height 708
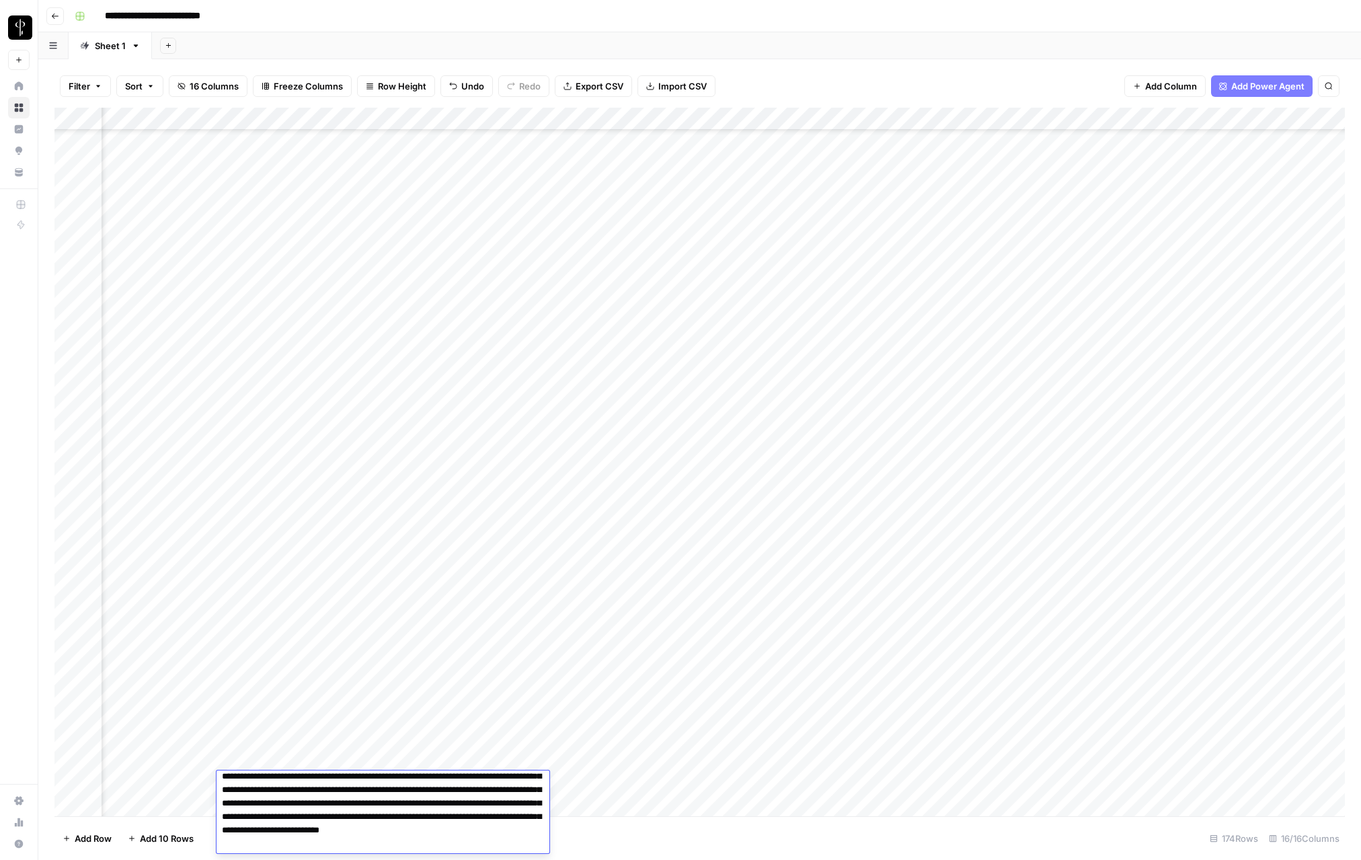
scroll to position [3315, 291]
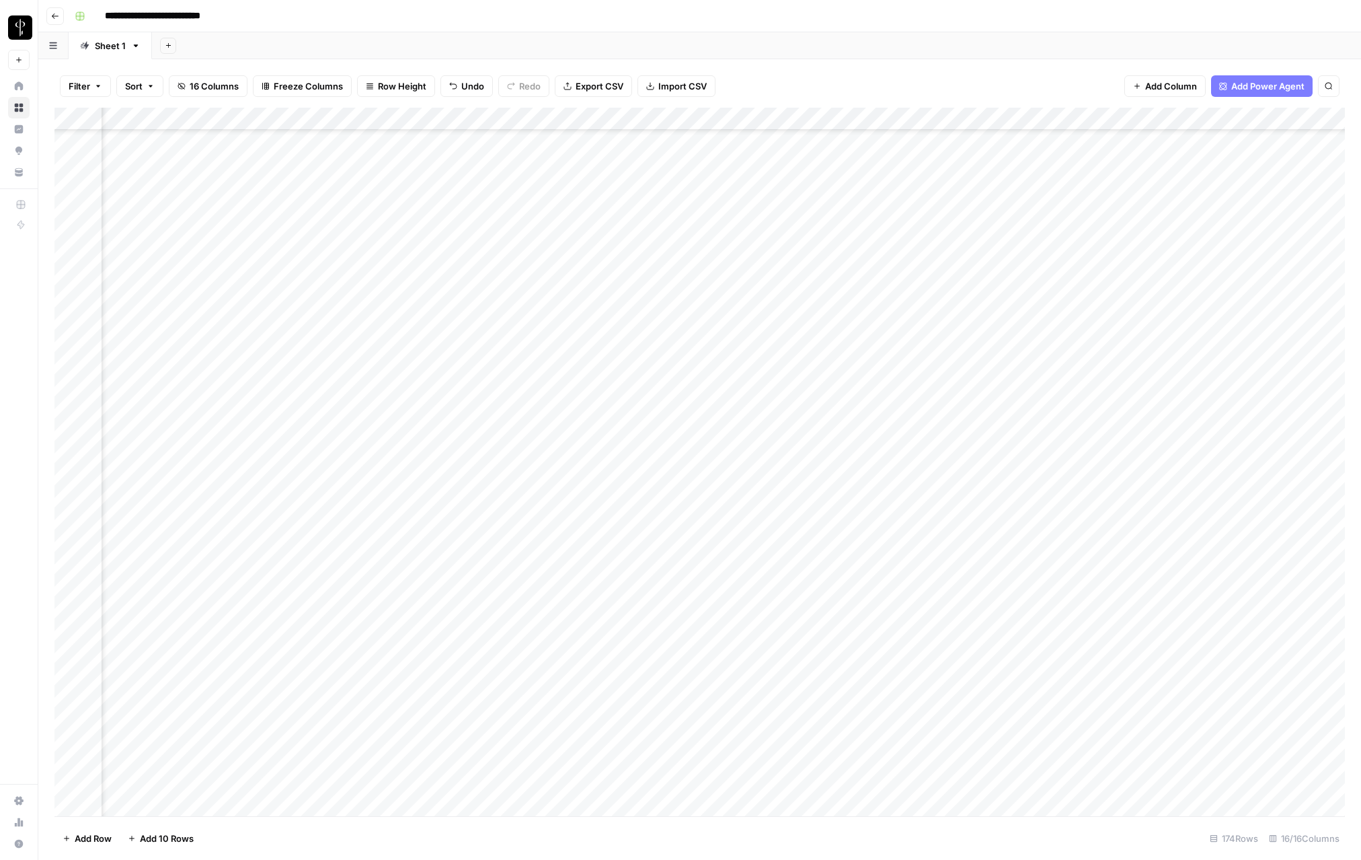
drag, startPoint x: 1141, startPoint y: 488, endPoint x: 1188, endPoint y: 775, distance: 291.0
click at [851, 775] on div "Add Column" at bounding box center [699, 462] width 1291 height 708
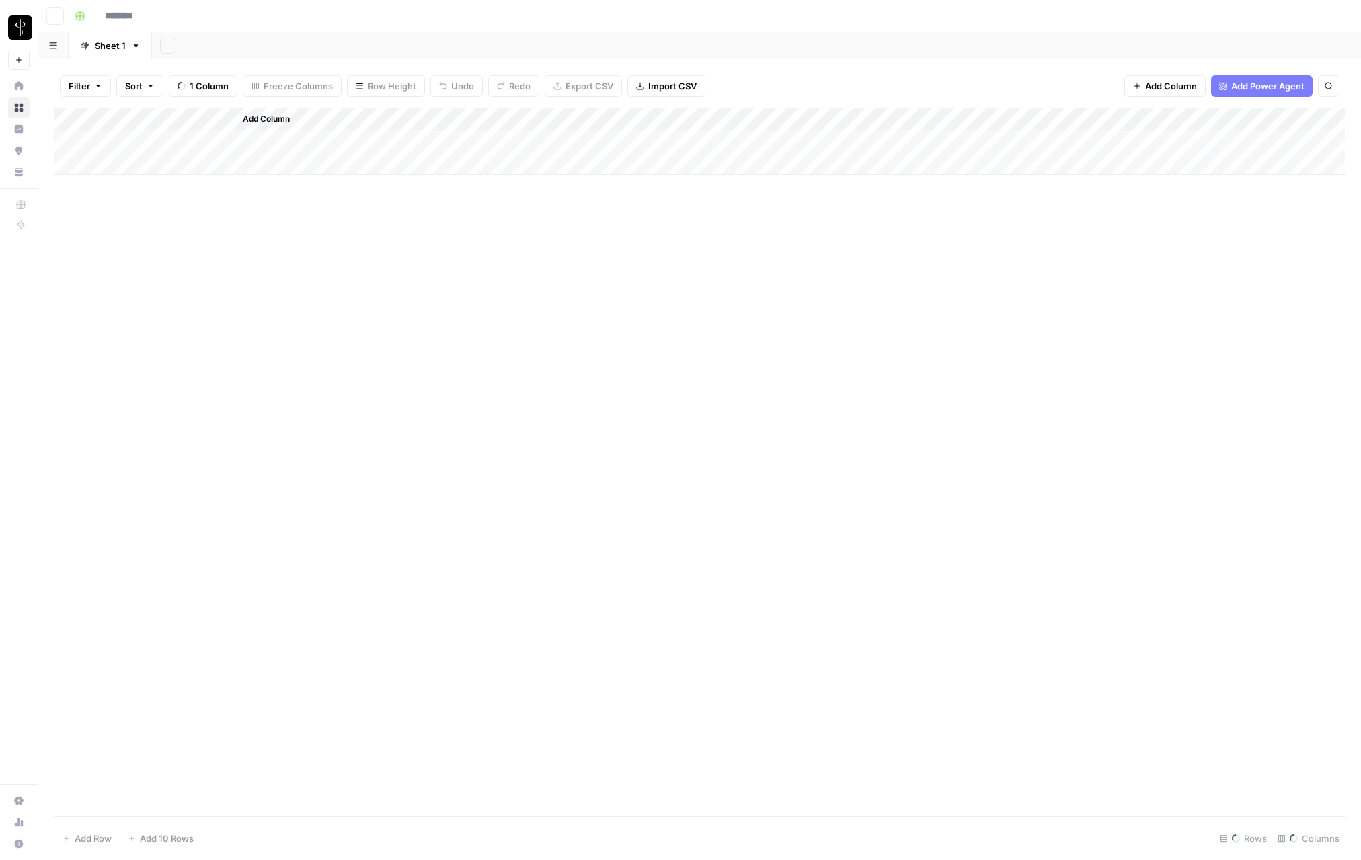
type input "**********"
click at [72, 286] on div "Add Column" at bounding box center [699, 462] width 1291 height 708
click at [69, 783] on div "Add Column" at bounding box center [699, 462] width 1291 height 708
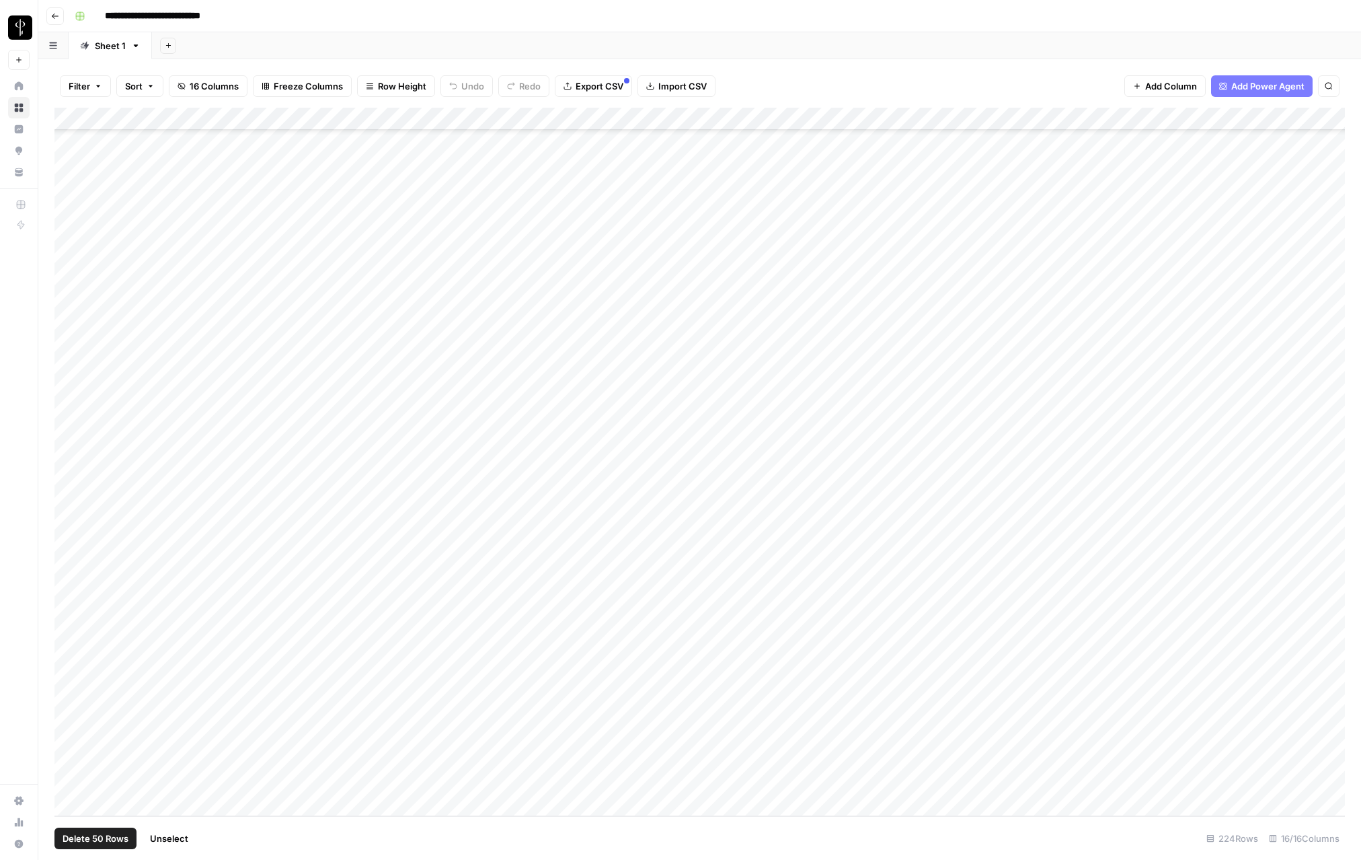
click at [937, 120] on div "Add Column" at bounding box center [699, 462] width 1291 height 708
click at [973, 203] on span "Selected Rows (50)" at bounding box center [990, 197] width 85 height 13
click at [605, 194] on div "Add Column" at bounding box center [699, 462] width 1291 height 708
click at [601, 194] on div "Add Column" at bounding box center [699, 462] width 1291 height 708
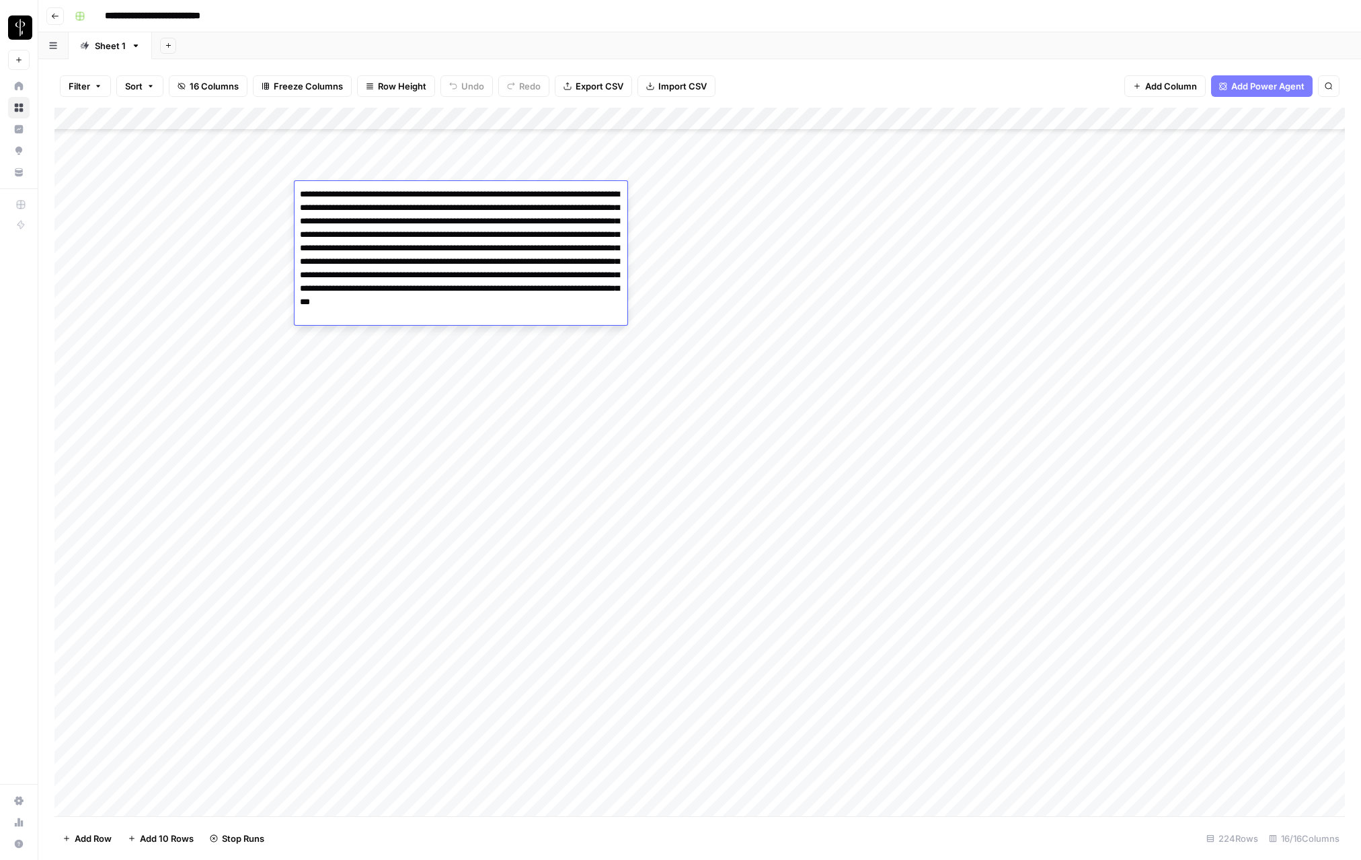
drag, startPoint x: 499, startPoint y: 301, endPoint x: 338, endPoint y: 287, distance: 161.3
click at [338, 287] on textarea "**********" at bounding box center [461, 261] width 333 height 153
click at [385, 363] on div "Add Column" at bounding box center [699, 462] width 1291 height 708
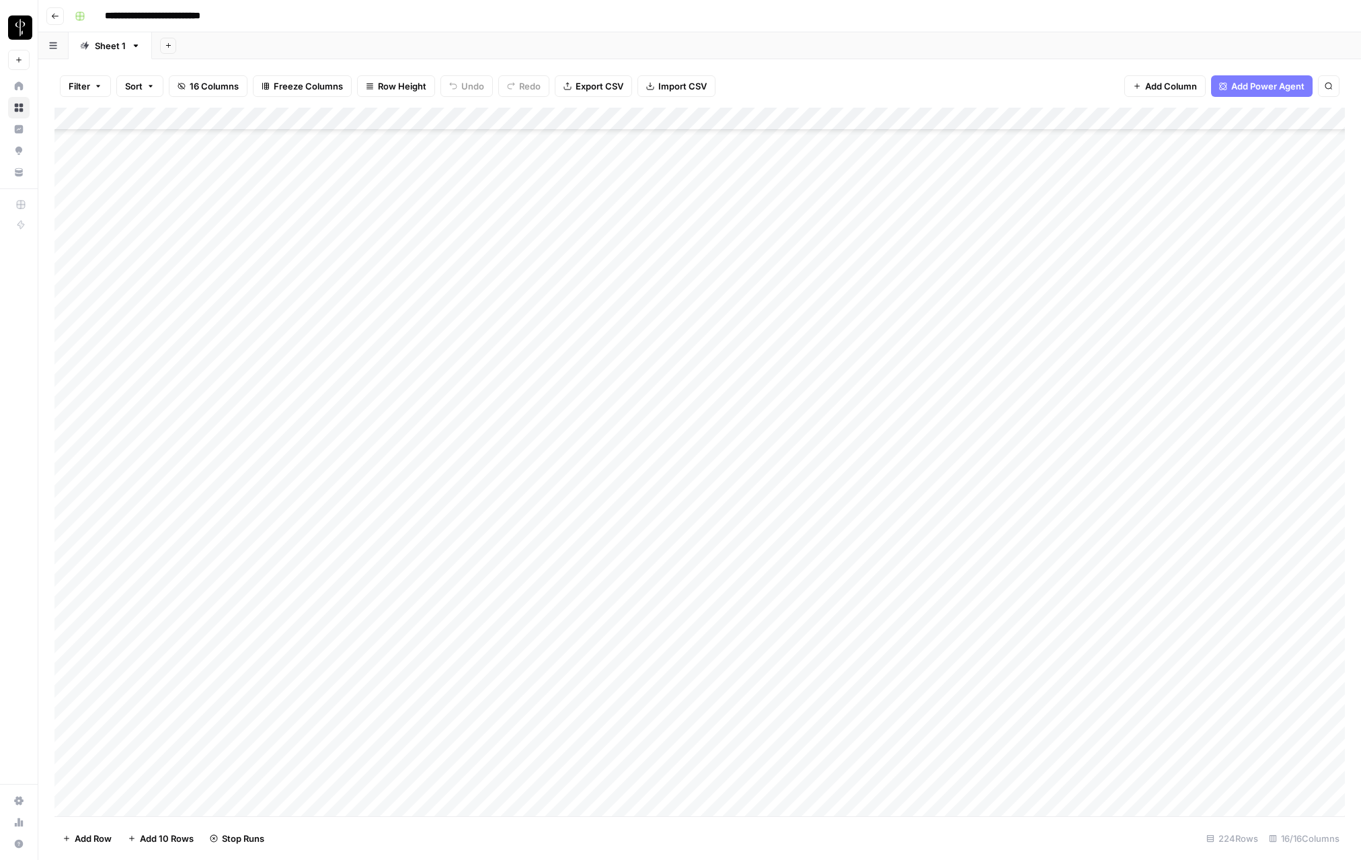
click at [396, 330] on div "Add Column" at bounding box center [699, 462] width 1291 height 708
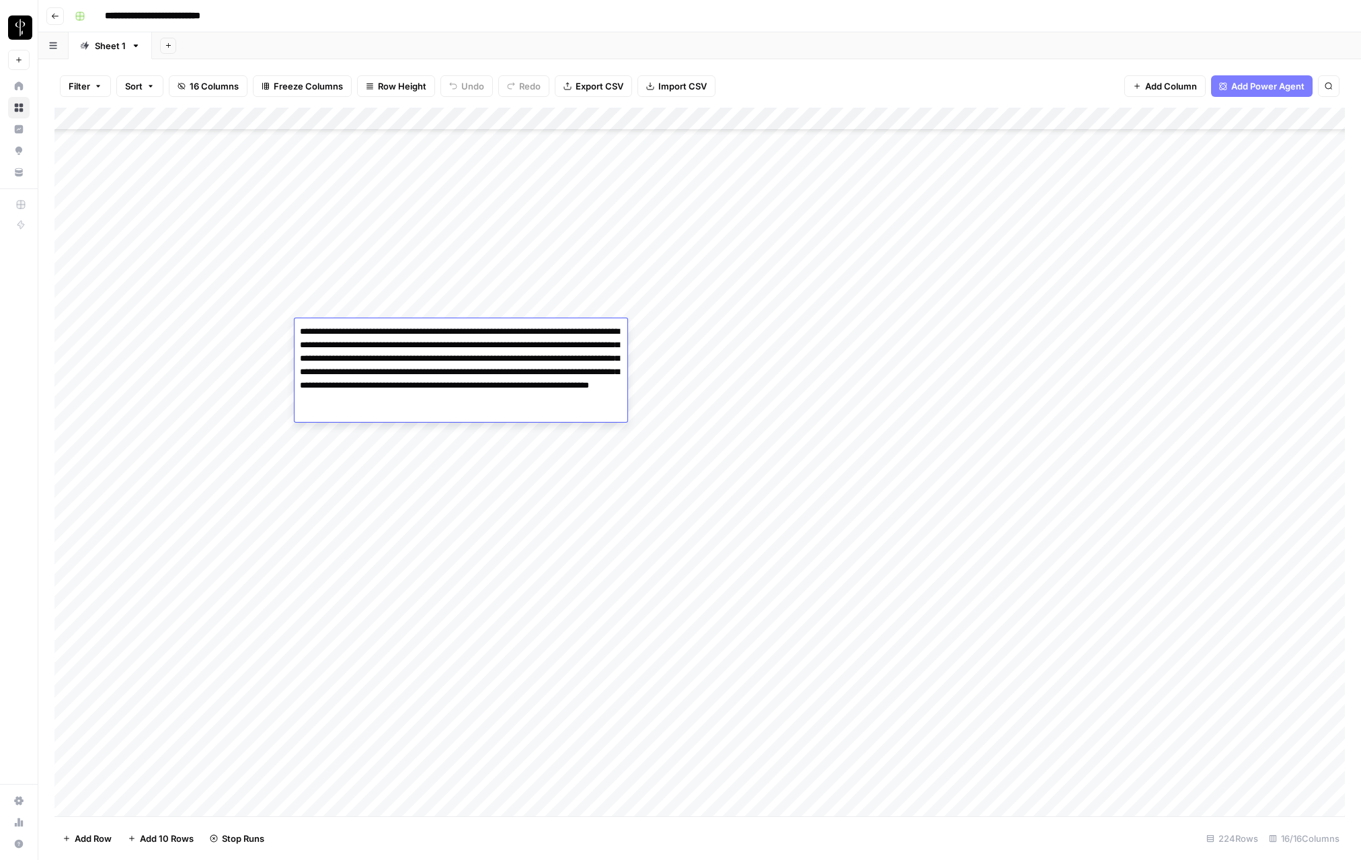
click at [212, 333] on div "Add Column" at bounding box center [699, 462] width 1291 height 708
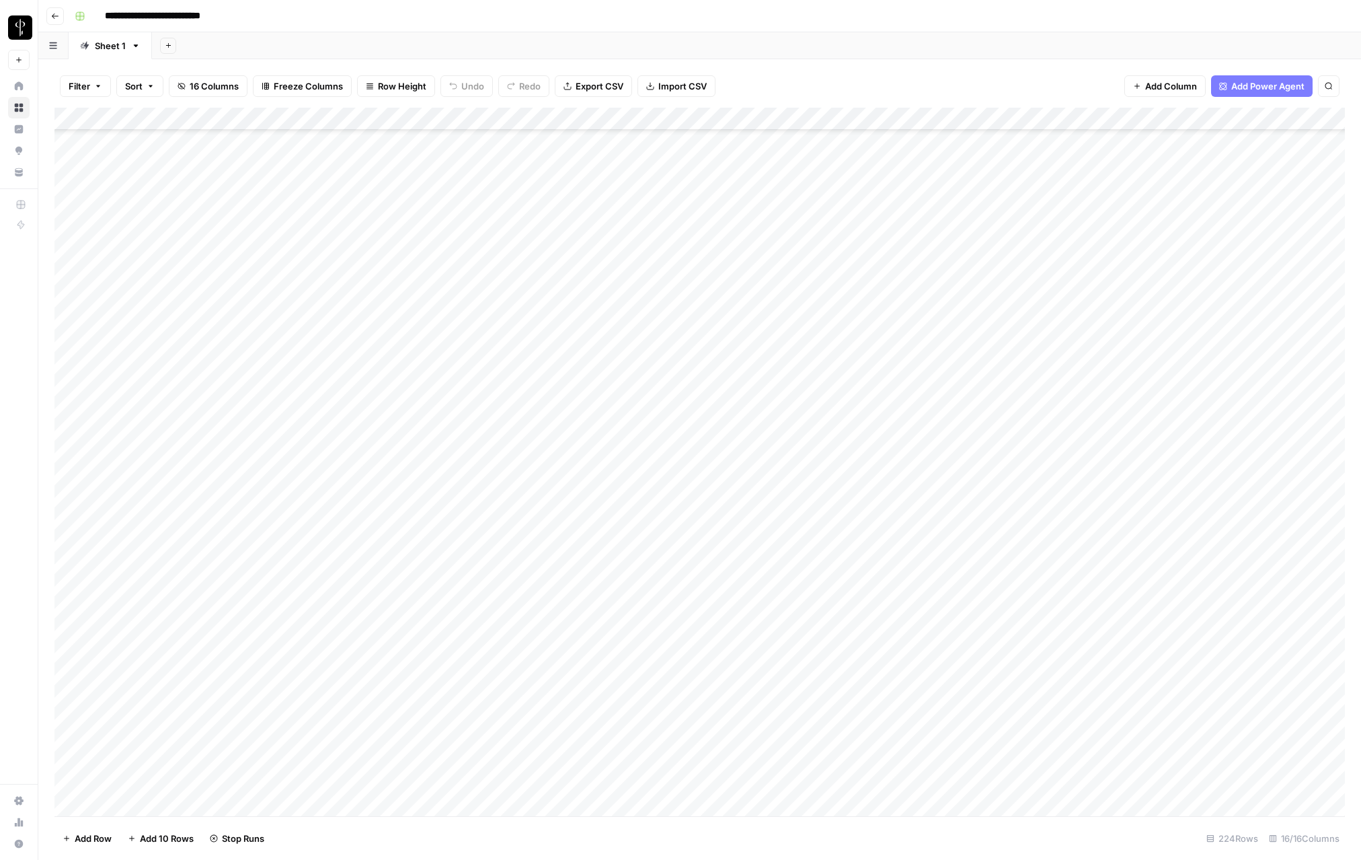
click at [71, 333] on div "Add Column" at bounding box center [699, 462] width 1291 height 708
click at [96, 839] on span "Delete 1 Row" at bounding box center [90, 837] width 54 height 13
click at [632, 161] on span "Delete" at bounding box center [632, 155] width 29 height 13
click at [481, 408] on div "Add Column" at bounding box center [699, 462] width 1291 height 708
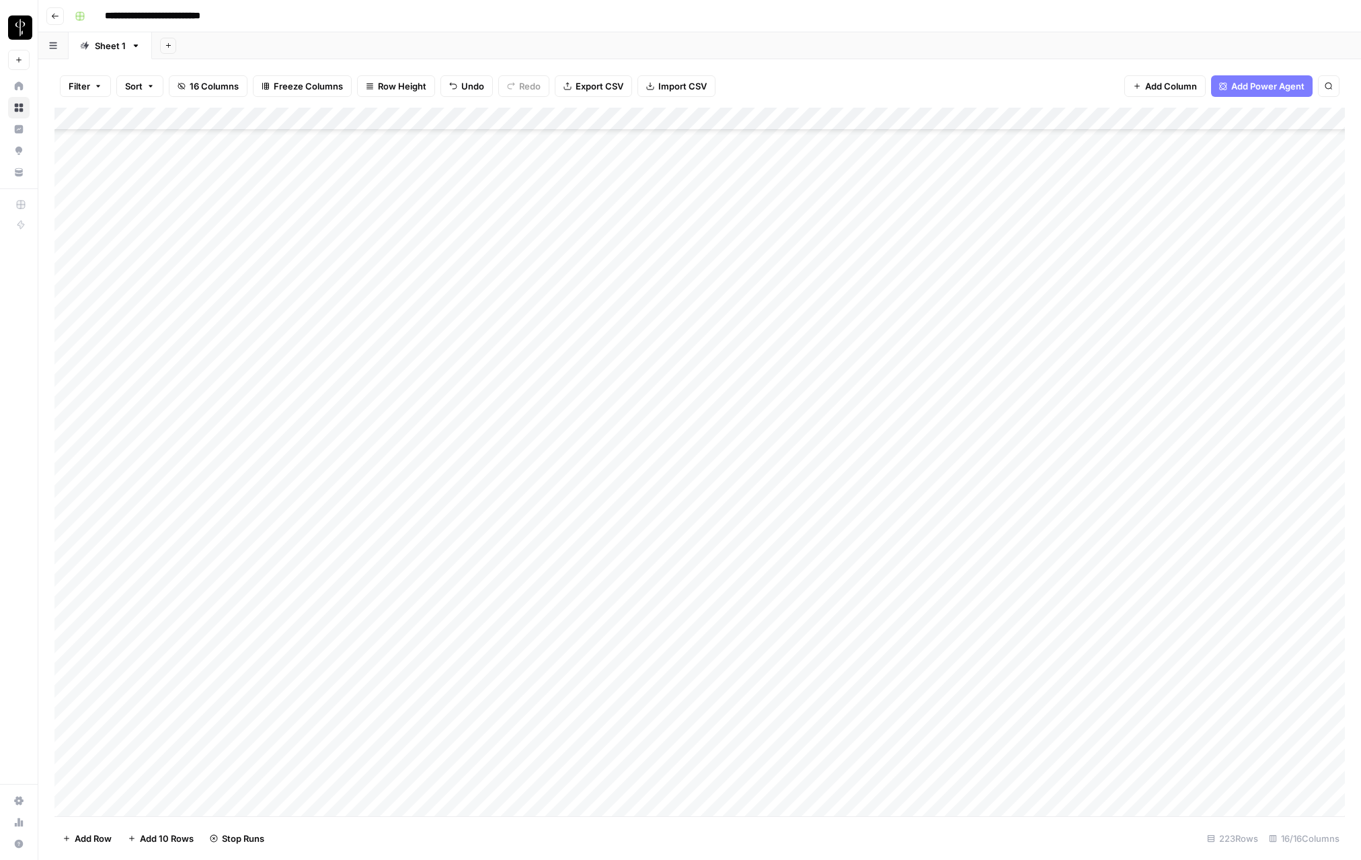
click at [481, 408] on div "Add Column" at bounding box center [699, 462] width 1291 height 708
click at [276, 414] on div "Add Column" at bounding box center [699, 462] width 1291 height 708
click at [1244, 410] on div "Add Column" at bounding box center [699, 462] width 1291 height 708
click at [1246, 386] on div "Add Column" at bounding box center [699, 462] width 1291 height 708
click at [868, 313] on div "Add Column" at bounding box center [699, 462] width 1291 height 708
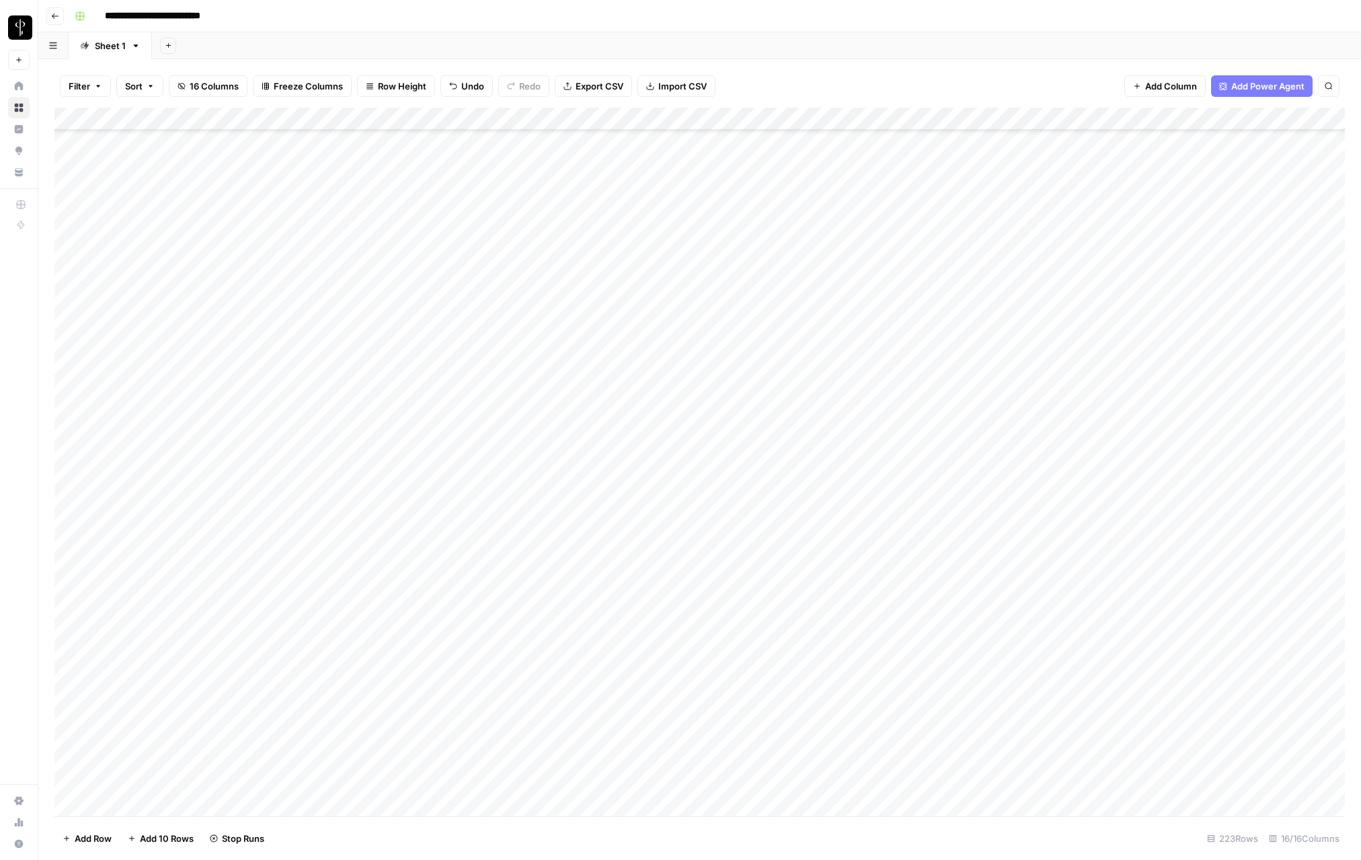
click at [868, 313] on div "Add Column" at bounding box center [699, 462] width 1291 height 708
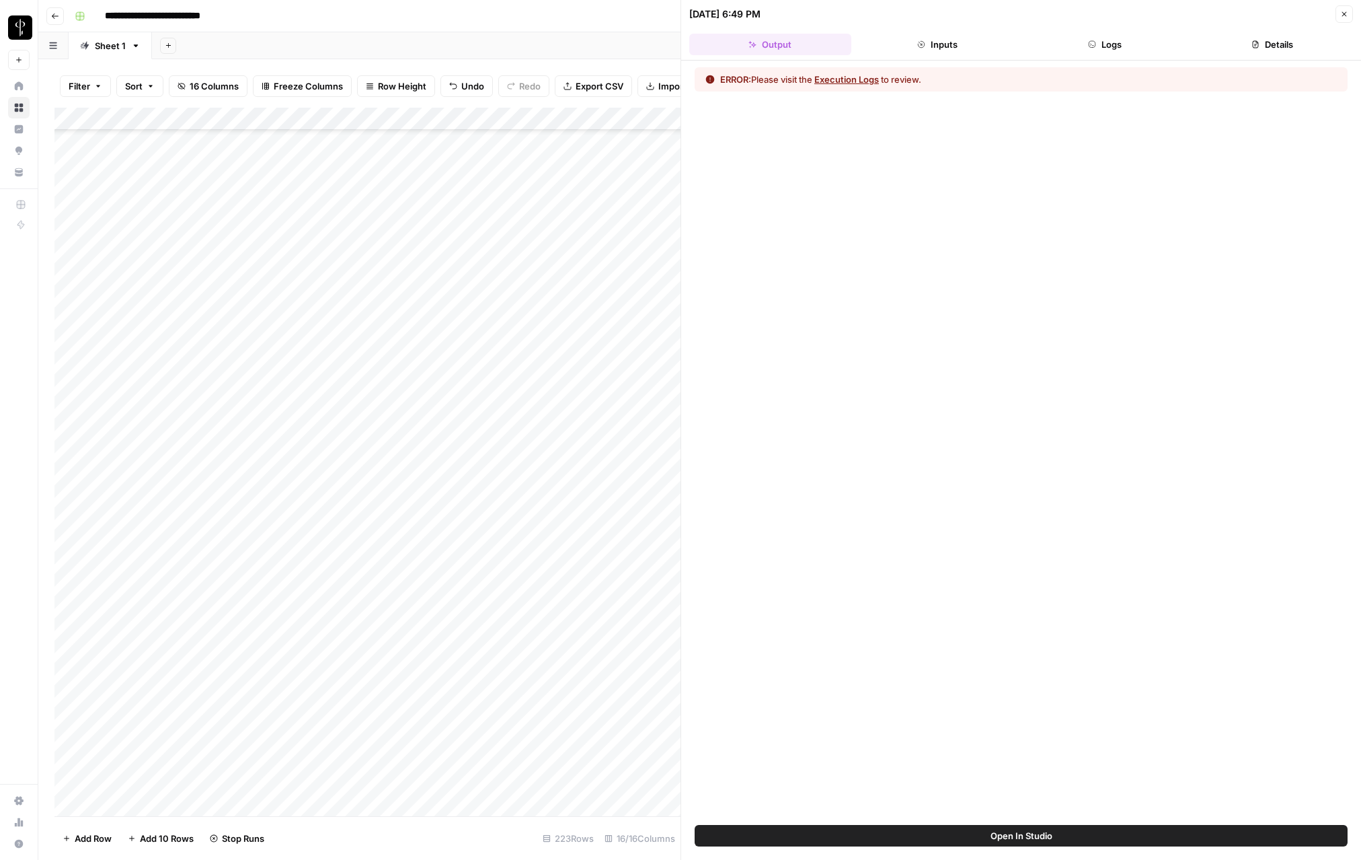
click at [1093, 49] on button "Logs" at bounding box center [1105, 45] width 162 height 22
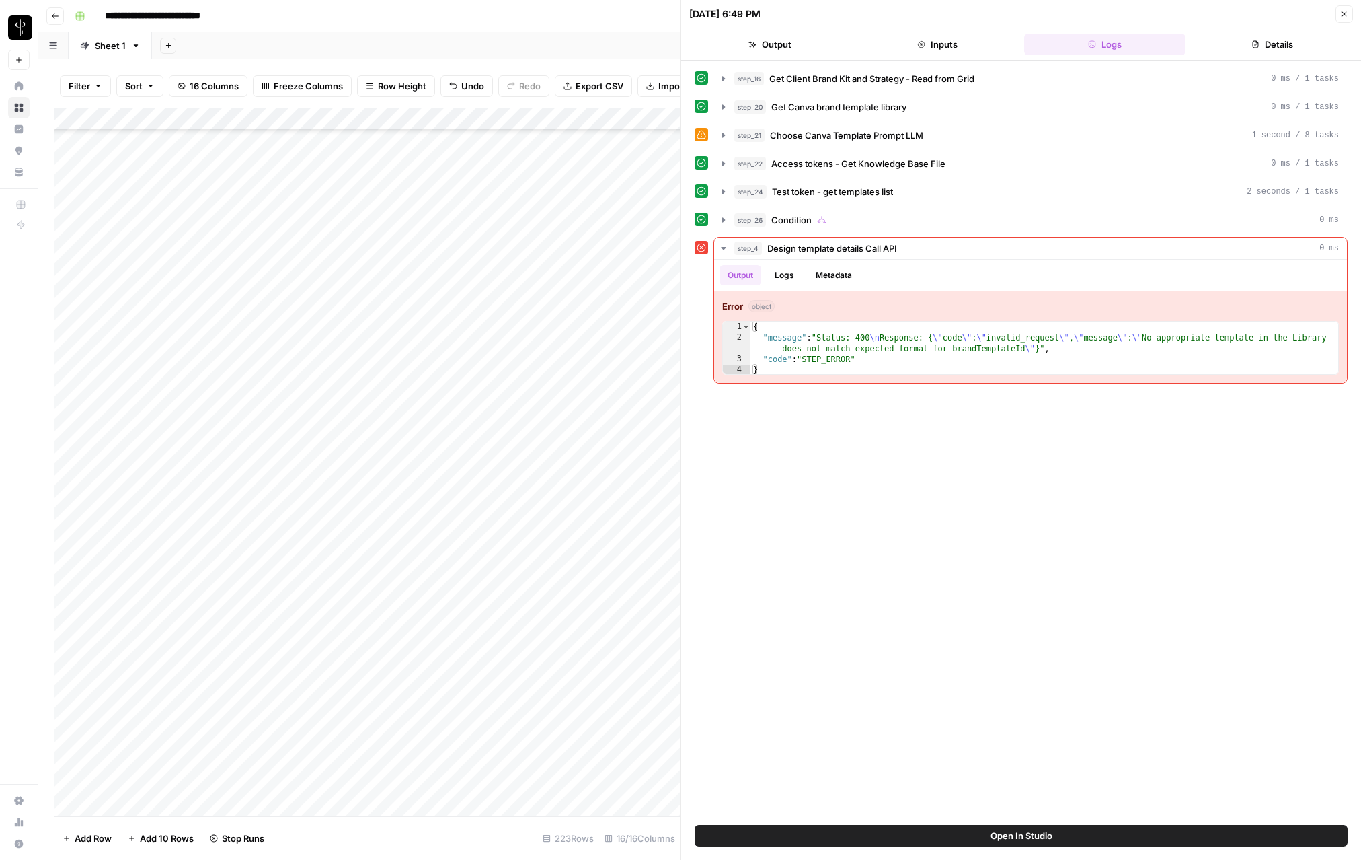
click at [1340, 13] on button "Close" at bounding box center [1344, 13] width 17 height 17
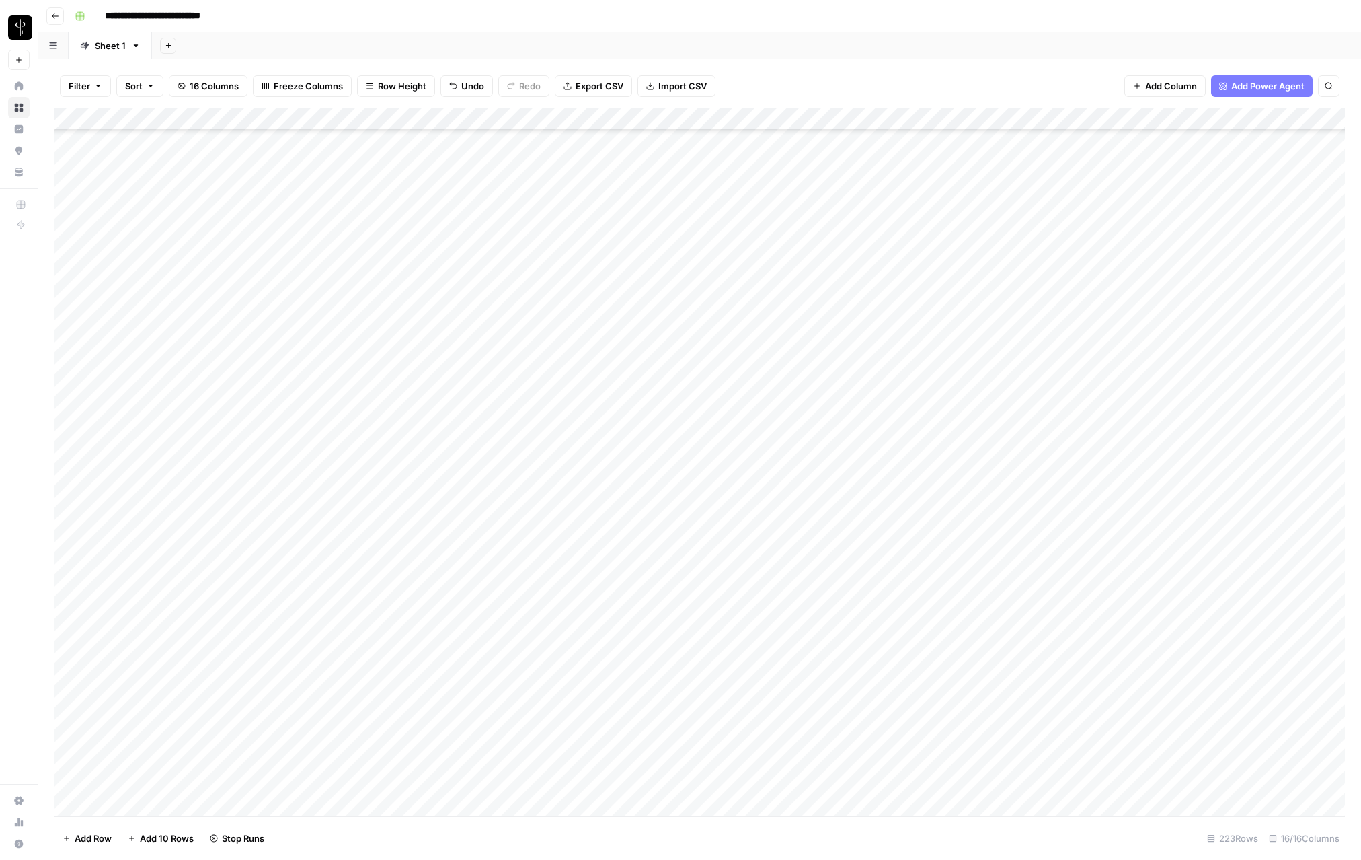
click at [71, 317] on div "Add Column" at bounding box center [699, 462] width 1291 height 708
click at [99, 843] on span "Delete 1 Row" at bounding box center [90, 837] width 54 height 13
click at [628, 158] on span "Delete" at bounding box center [632, 155] width 29 height 13
click at [1243, 249] on div "Add Column" at bounding box center [699, 462] width 1291 height 708
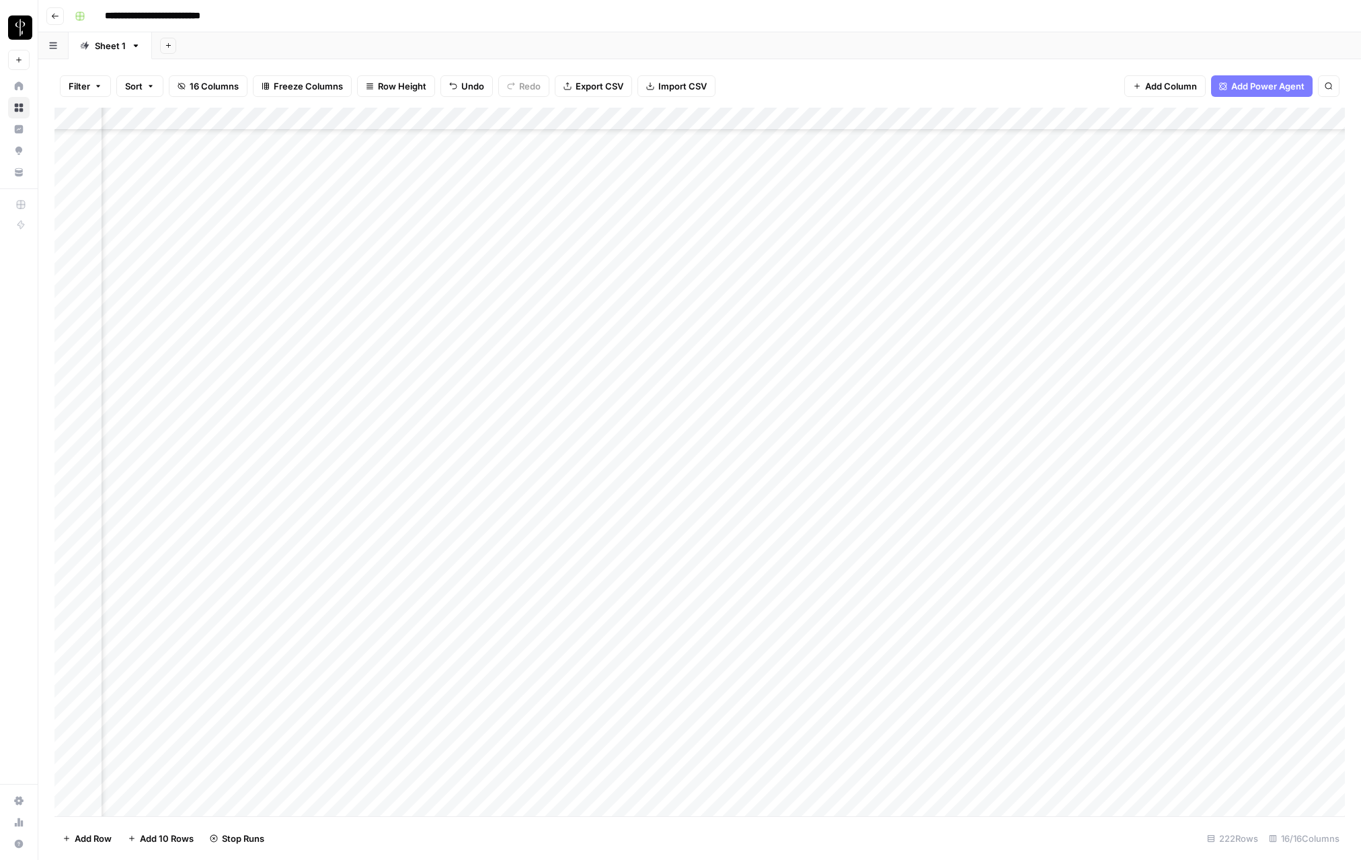
scroll to position [3892, 150]
click at [1094, 344] on div "Add Column" at bounding box center [699, 462] width 1291 height 708
click at [1087, 364] on div "Add Column" at bounding box center [699, 462] width 1291 height 708
click at [1091, 437] on div "Add Column" at bounding box center [699, 462] width 1291 height 708
click at [1090, 616] on div "Add Column" at bounding box center [699, 462] width 1291 height 708
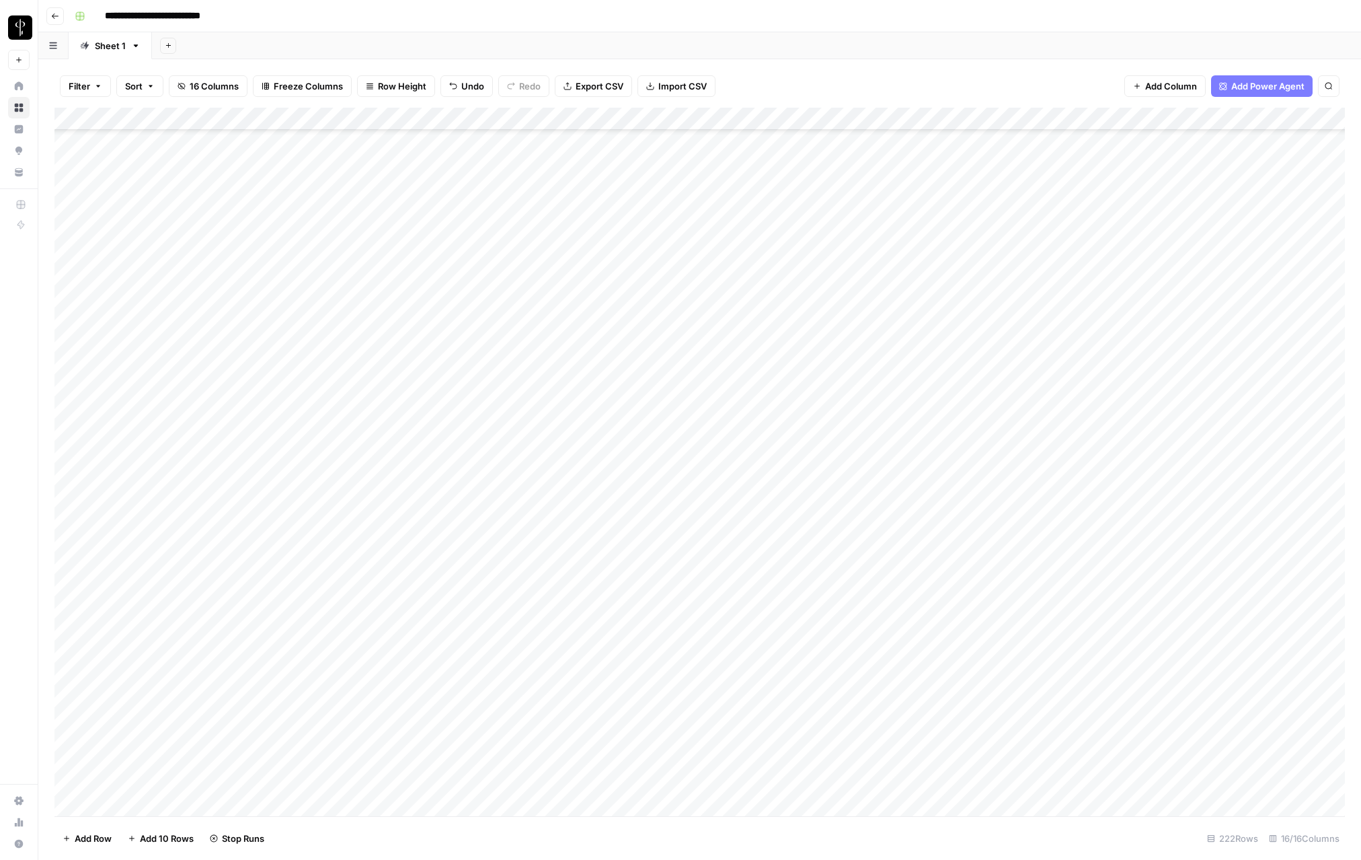
scroll to position [4246, 0]
click at [1245, 537] on div "Add Column" at bounding box center [699, 462] width 1291 height 708
click at [1244, 628] on div "Add Column" at bounding box center [699, 462] width 1291 height 708
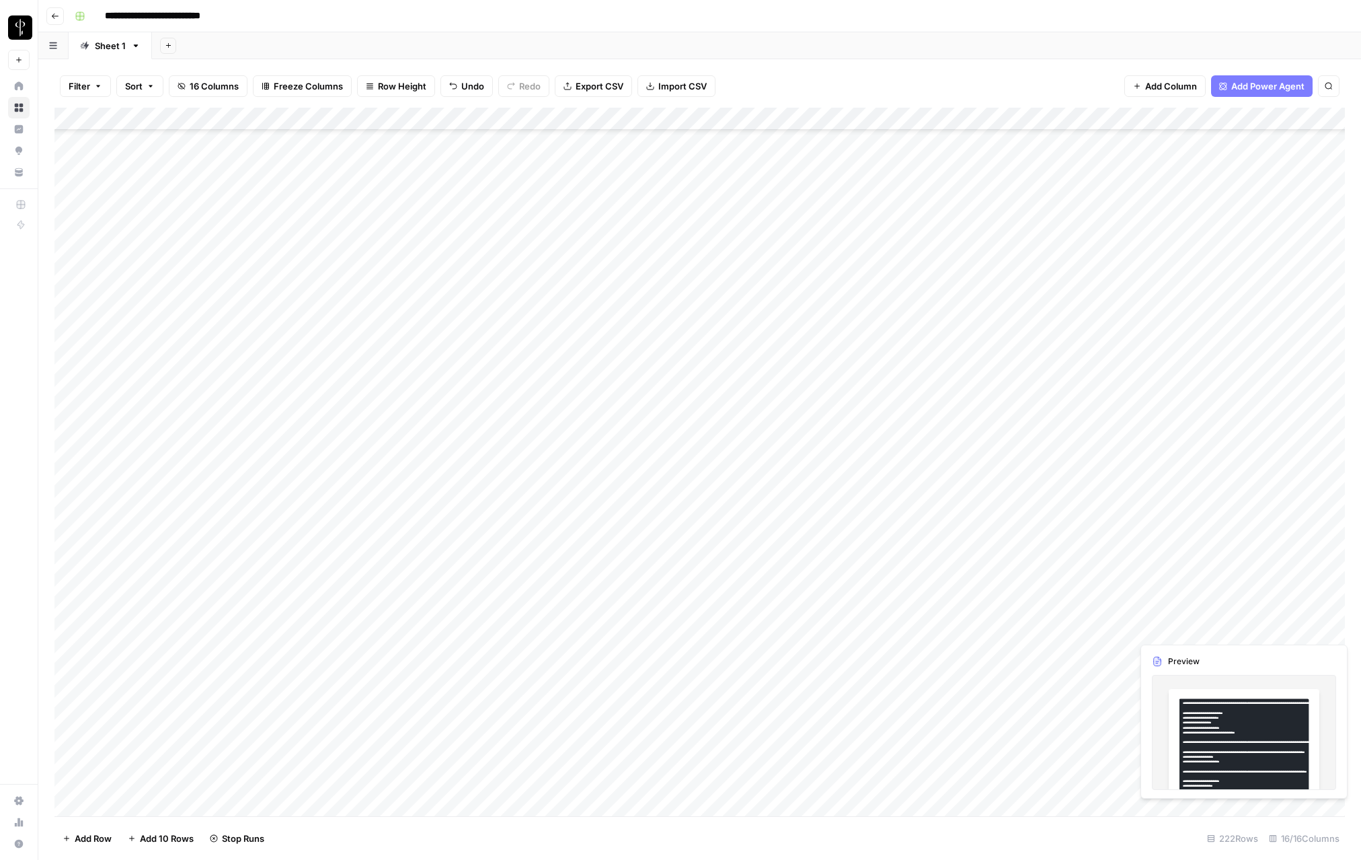
click at [1320, 630] on div "Add Column" at bounding box center [699, 462] width 1291 height 708
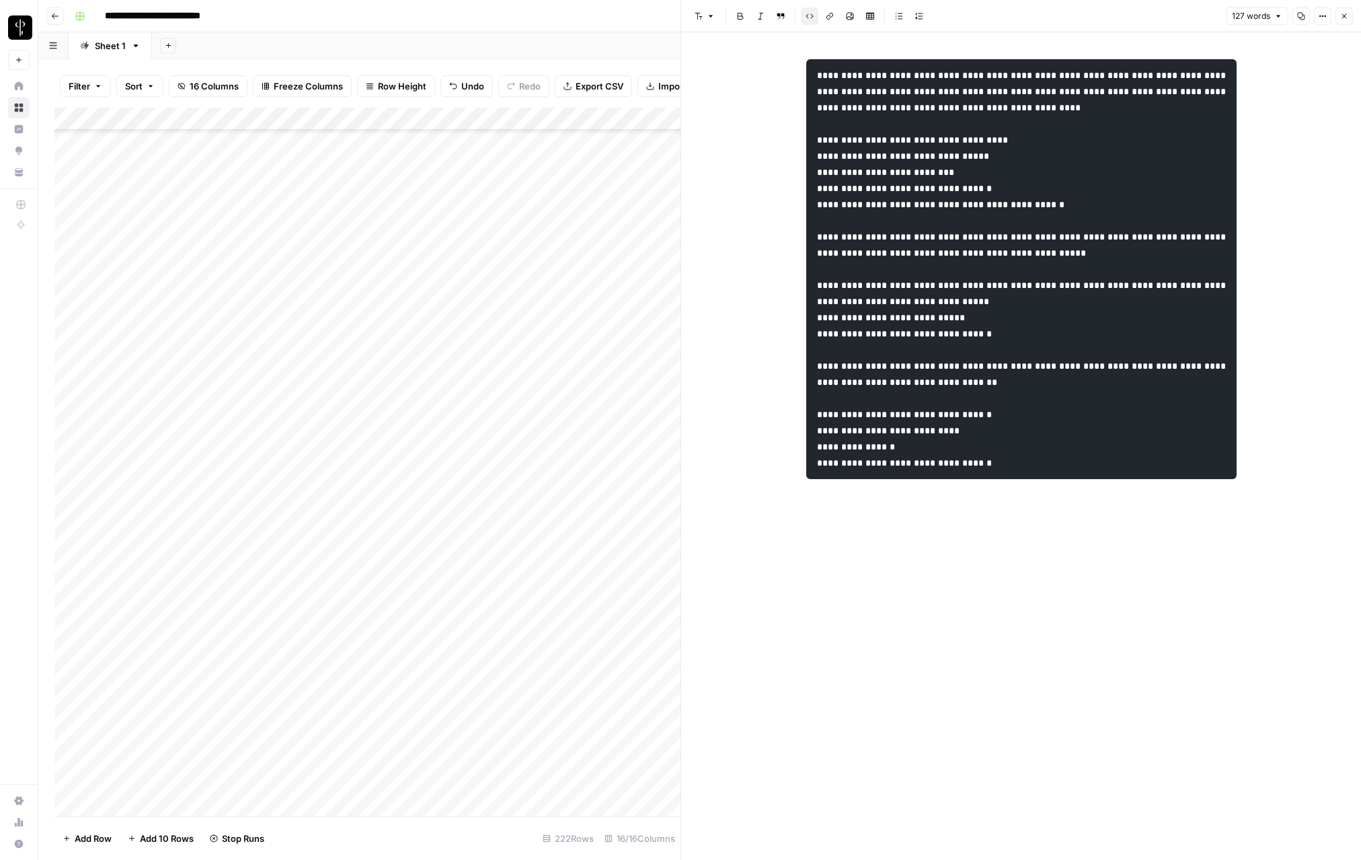
click at [1341, 18] on icon "button" at bounding box center [1345, 16] width 8 height 8
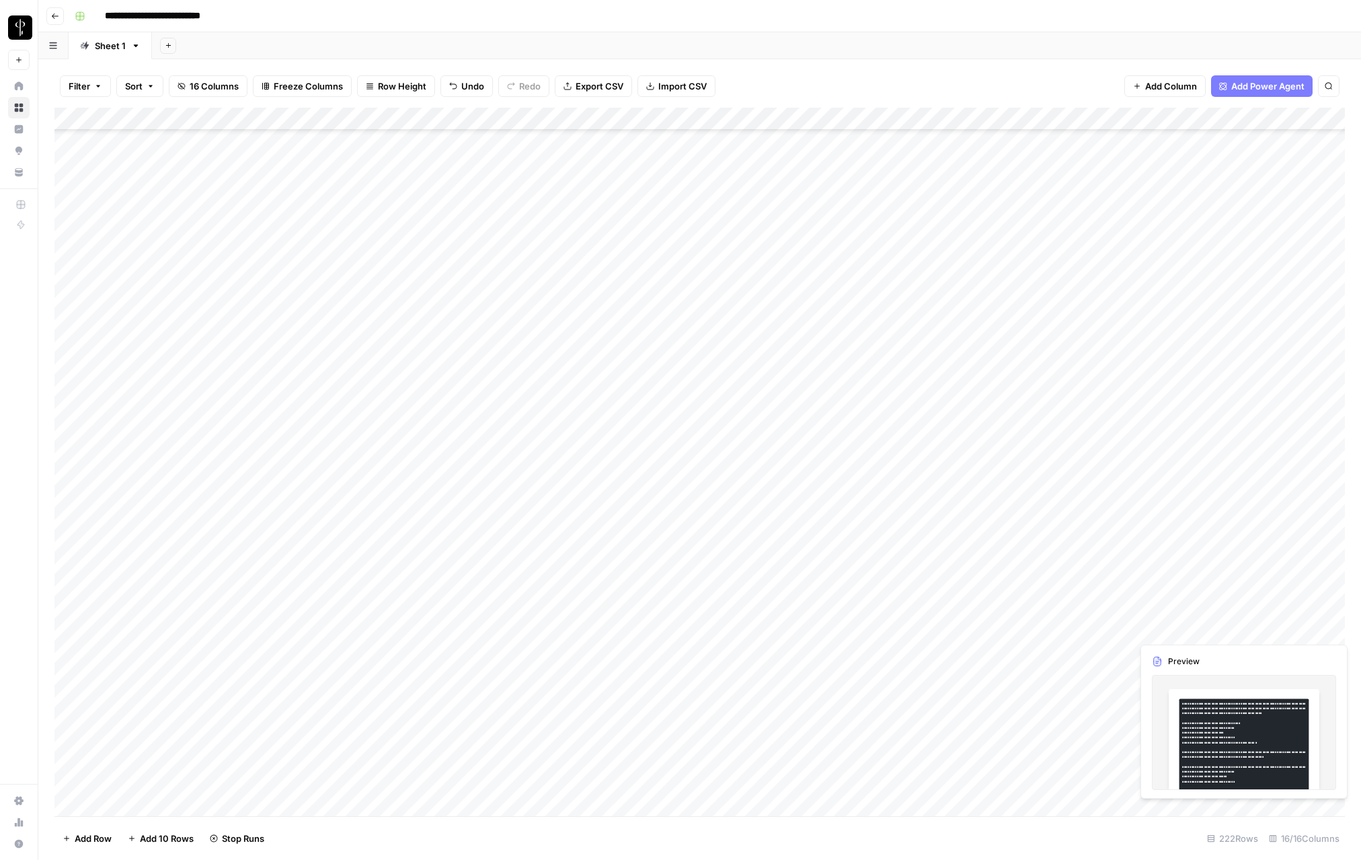
click at [1280, 630] on div "Add Column" at bounding box center [699, 462] width 1291 height 708
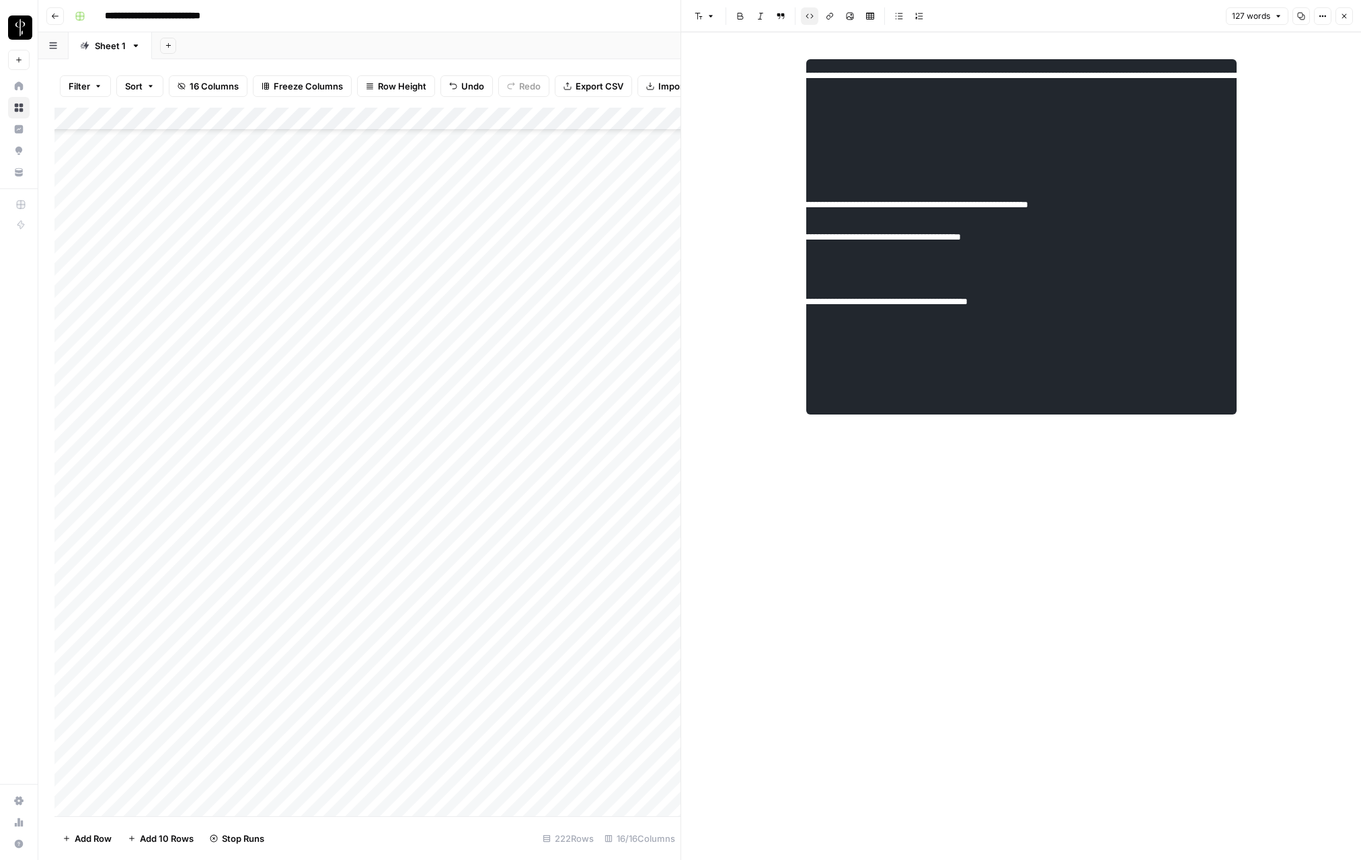
scroll to position [0, 286]
drag, startPoint x: 1090, startPoint y: 237, endPoint x: 834, endPoint y: 231, distance: 256.3
click at [834, 231] on code "**********" at bounding box center [908, 229] width 755 height 316
copy code "**********"
click at [1339, 15] on button "Close" at bounding box center [1344, 15] width 17 height 17
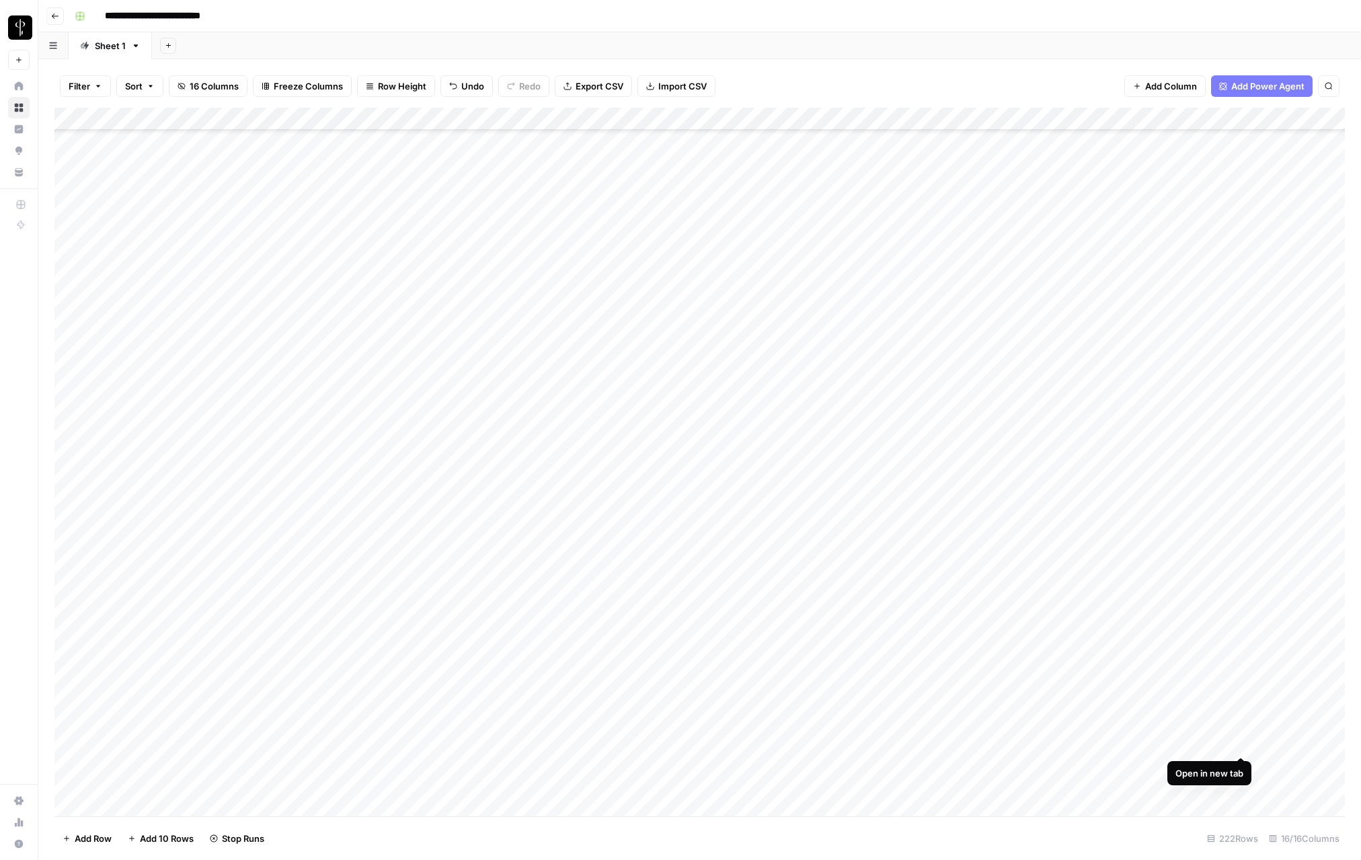
click at [1243, 741] on div "Add Column" at bounding box center [699, 462] width 1291 height 708
click at [1334, 744] on div "Add Column" at bounding box center [699, 462] width 1291 height 708
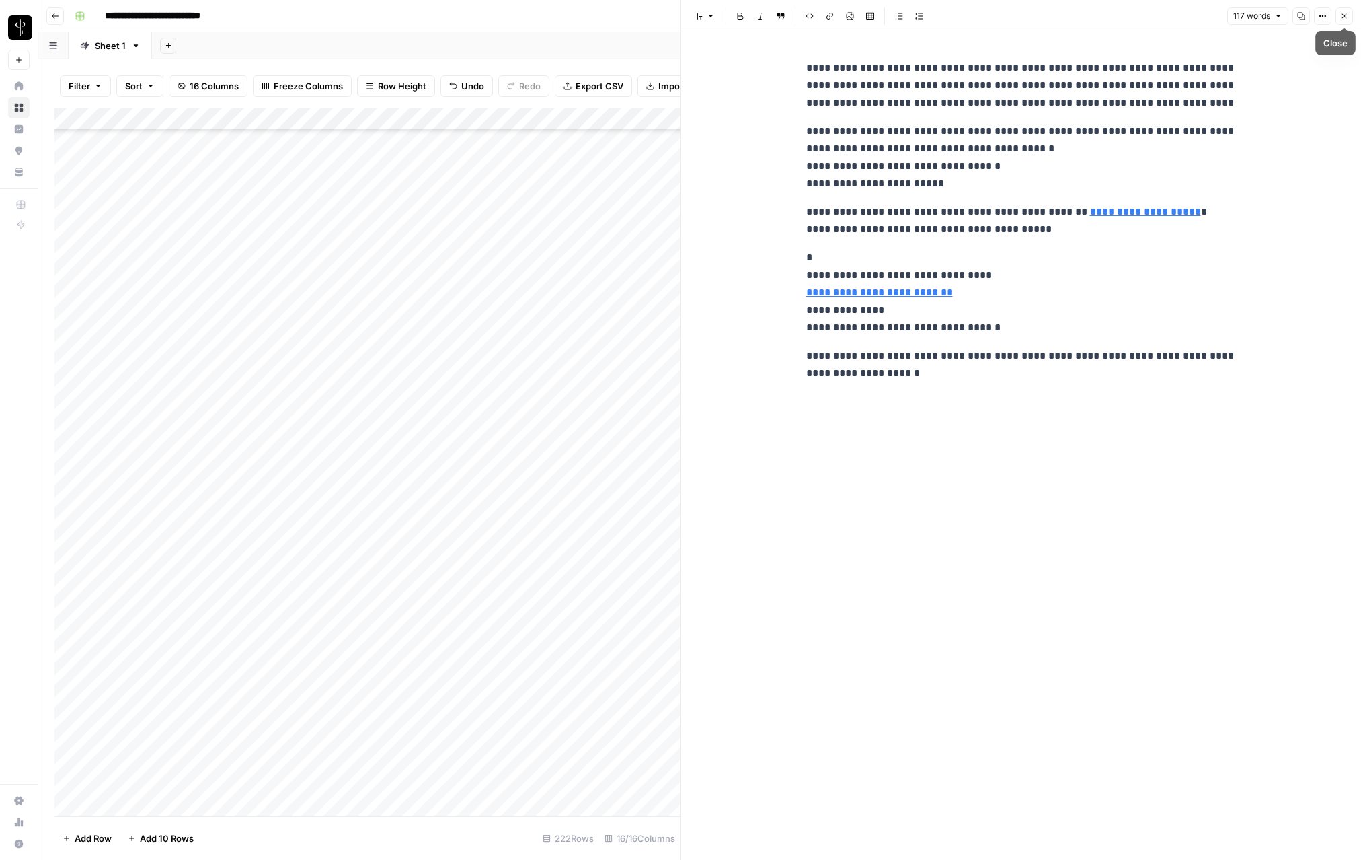
click at [1340, 21] on button "Close" at bounding box center [1344, 15] width 17 height 17
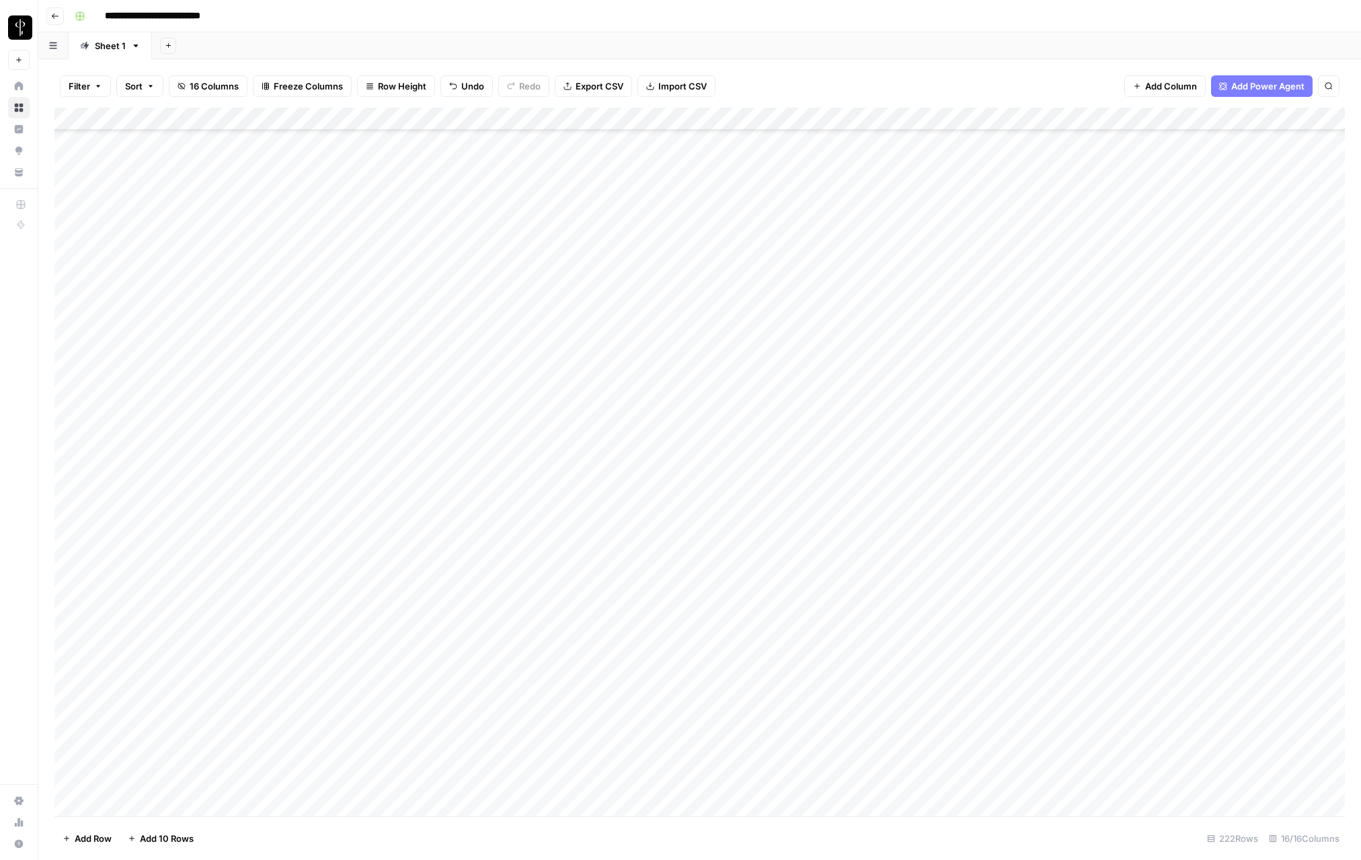
scroll to position [4413, 0]
click at [1283, 572] on div "Add Column" at bounding box center [699, 462] width 1291 height 708
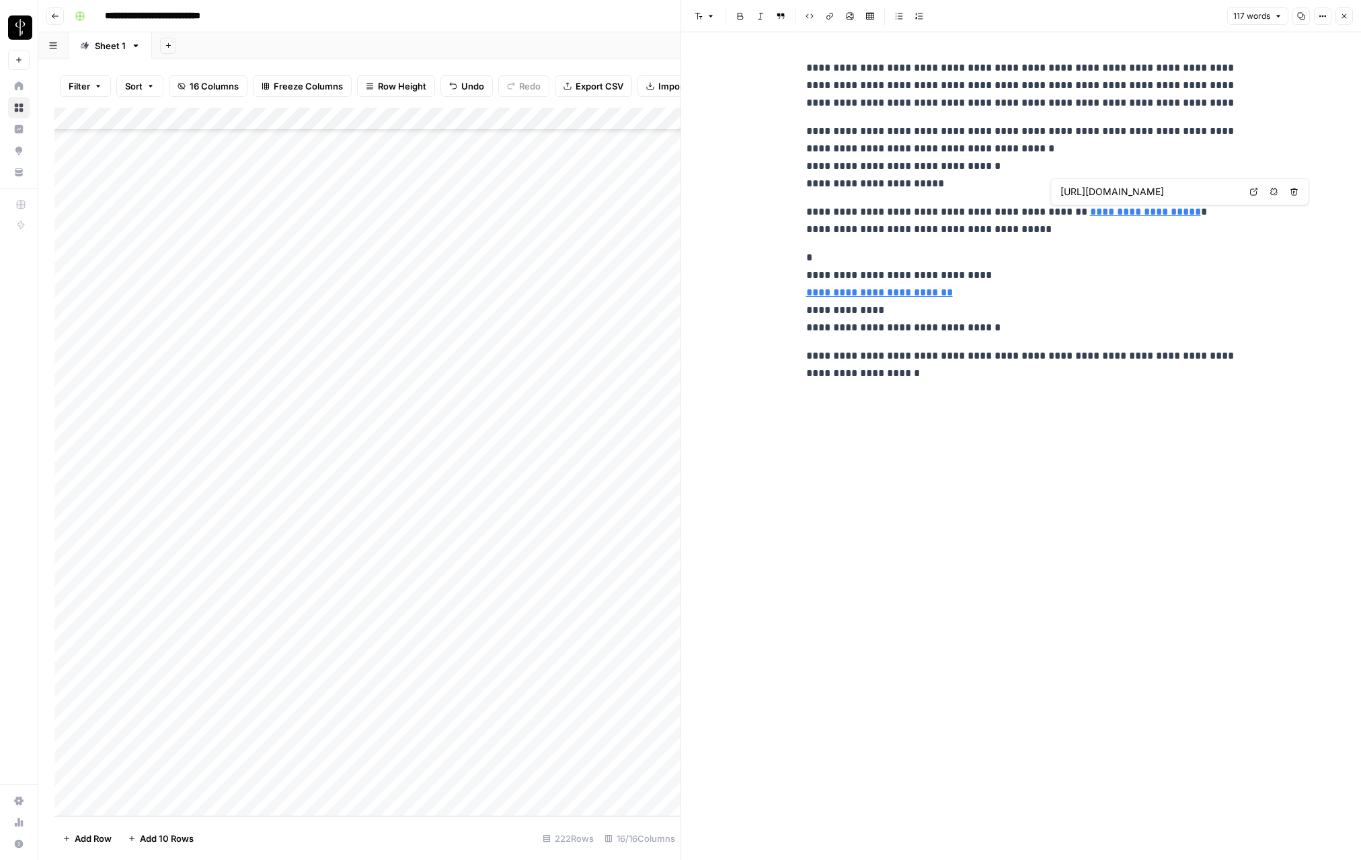
scroll to position [0, 79]
click at [1167, 258] on p "**********" at bounding box center [1021, 292] width 430 height 87
